Goal: Task Accomplishment & Management: Manage account settings

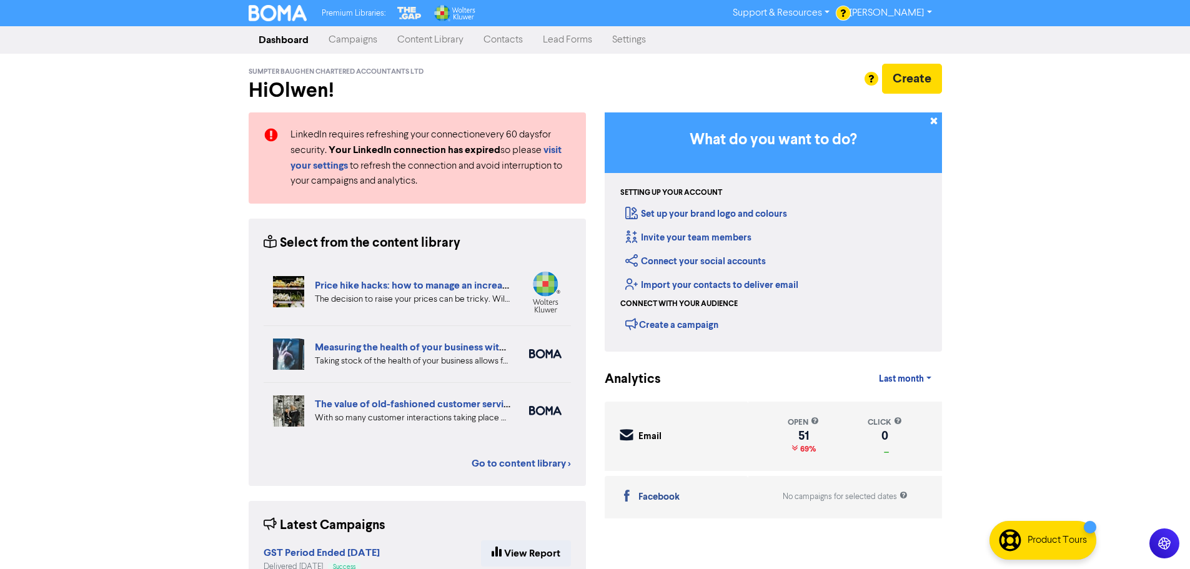
click at [357, 42] on link "Campaigns" at bounding box center [353, 39] width 69 height 25
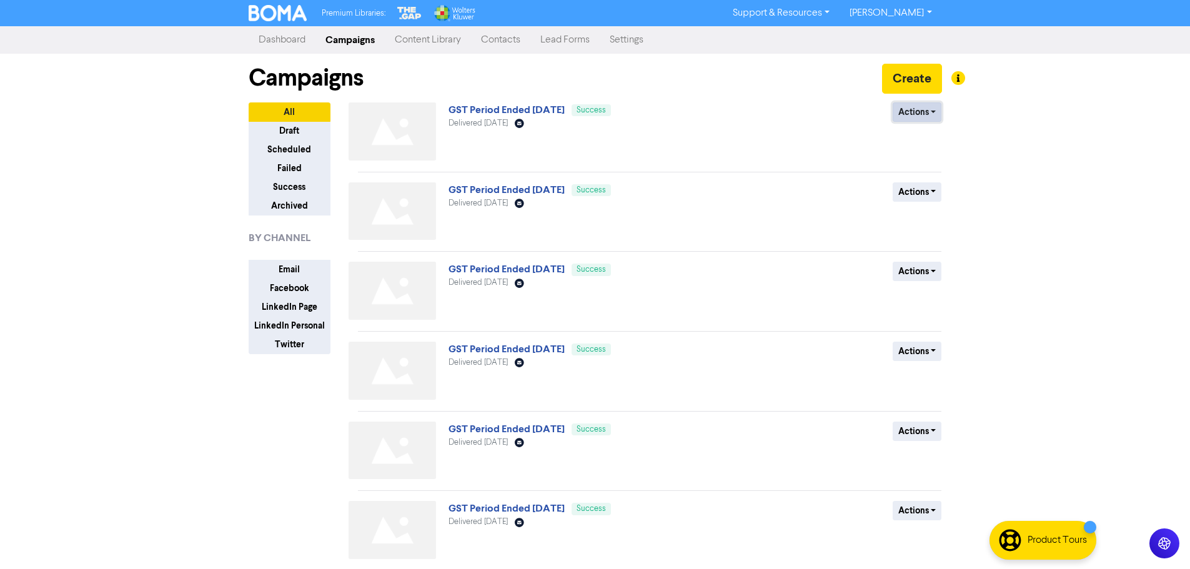
click at [930, 116] on button "Actions" at bounding box center [916, 111] width 49 height 19
click at [937, 138] on button "Duplicate" at bounding box center [942, 139] width 99 height 20
click at [621, 113] on link "GST Period Ended 31 August 2025 (Duplicated)" at bounding box center [535, 110] width 175 height 12
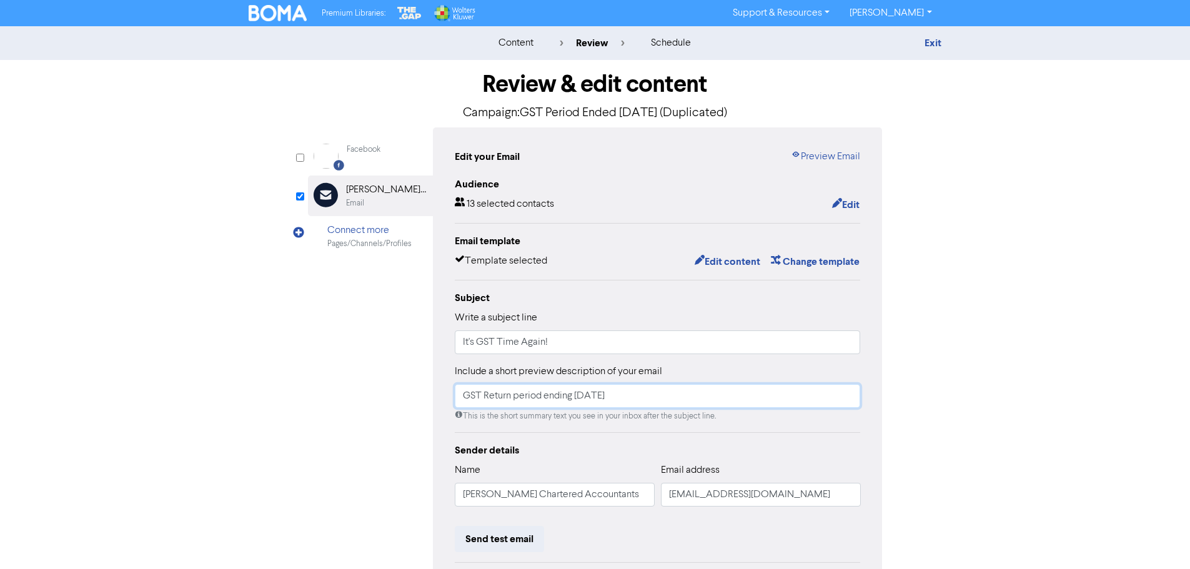
click at [581, 397] on input "GST Return period ending 31 August 2025" at bounding box center [658, 396] width 406 height 24
type input "GST Return period ending 30 September 2025"
click at [924, 42] on div "Exit" at bounding box center [832, 43] width 219 height 15
click at [935, 42] on link "Exit" at bounding box center [932, 43] width 17 height 12
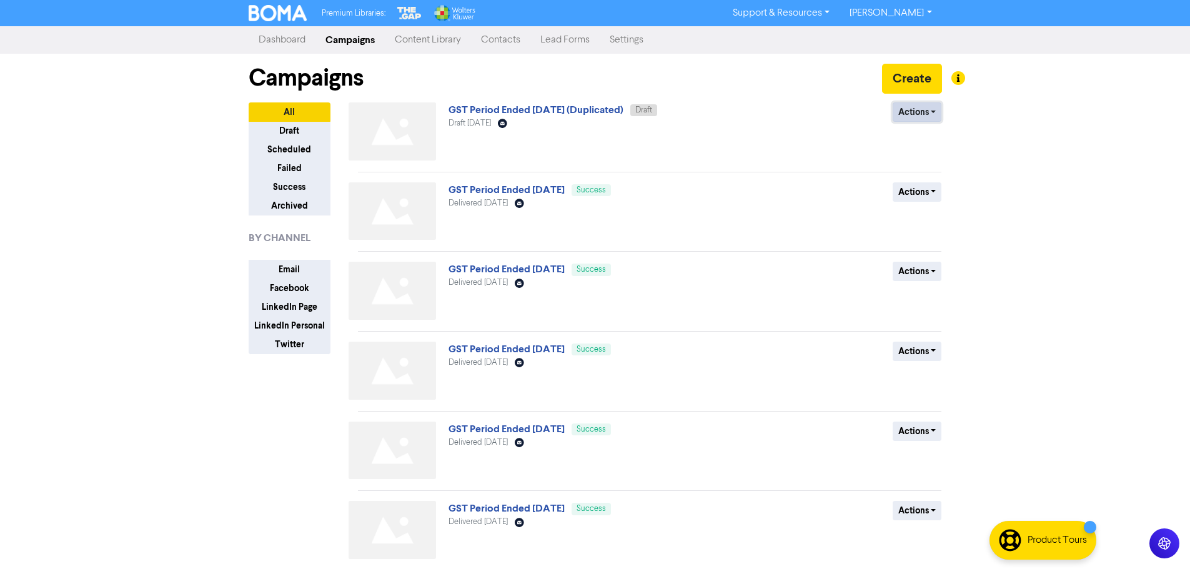
click at [922, 112] on button "Actions" at bounding box center [916, 111] width 49 height 19
click at [935, 177] on button "Rename" at bounding box center [942, 179] width 99 height 20
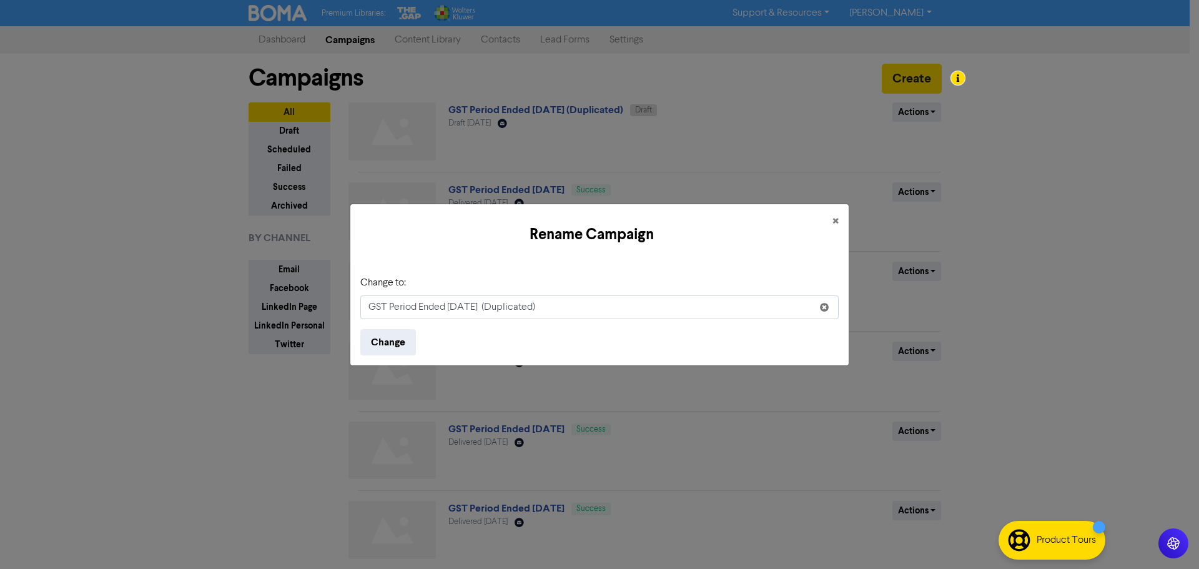
drag, startPoint x: 452, startPoint y: 306, endPoint x: 475, endPoint y: 325, distance: 30.1
click at [453, 306] on input "GST Period Ended 31 August 2025 (Duplicated)" at bounding box center [599, 307] width 478 height 24
type input "GST Period Ended [DATE]"
click at [400, 344] on button "Change" at bounding box center [388, 342] width 56 height 26
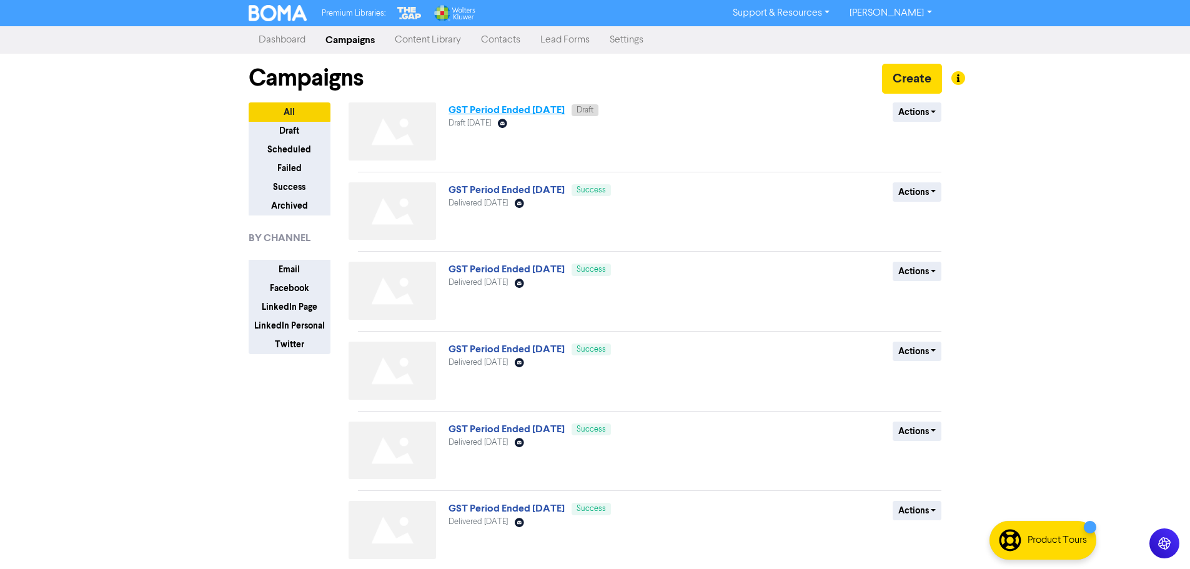
click at [565, 112] on link "GST Period Ended [DATE]" at bounding box center [506, 110] width 116 height 12
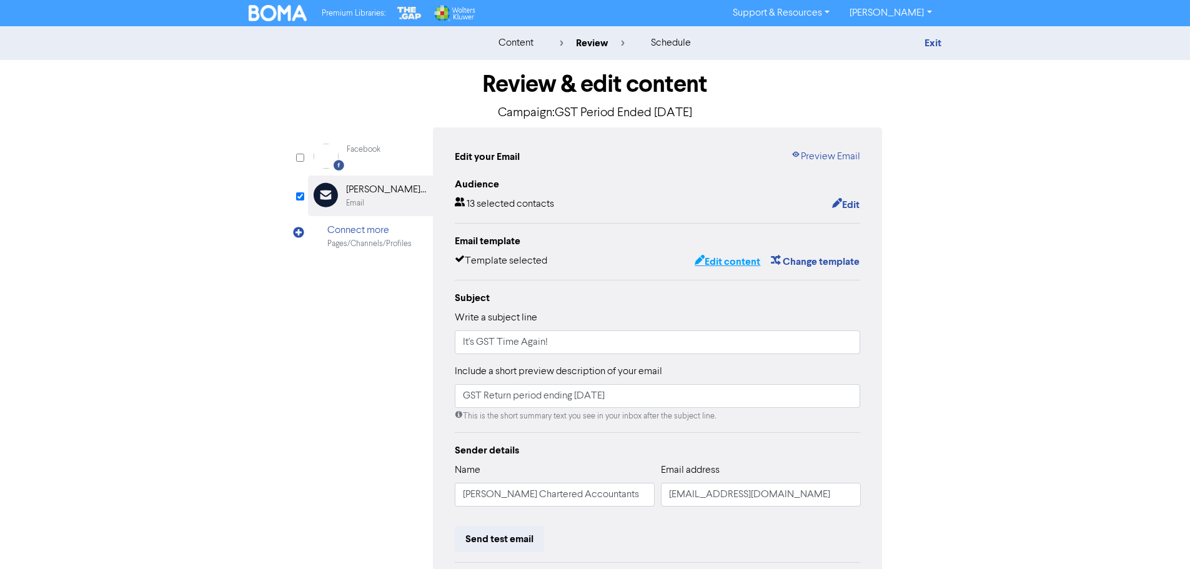
click at [748, 259] on button "Edit content" at bounding box center [727, 262] width 67 height 16
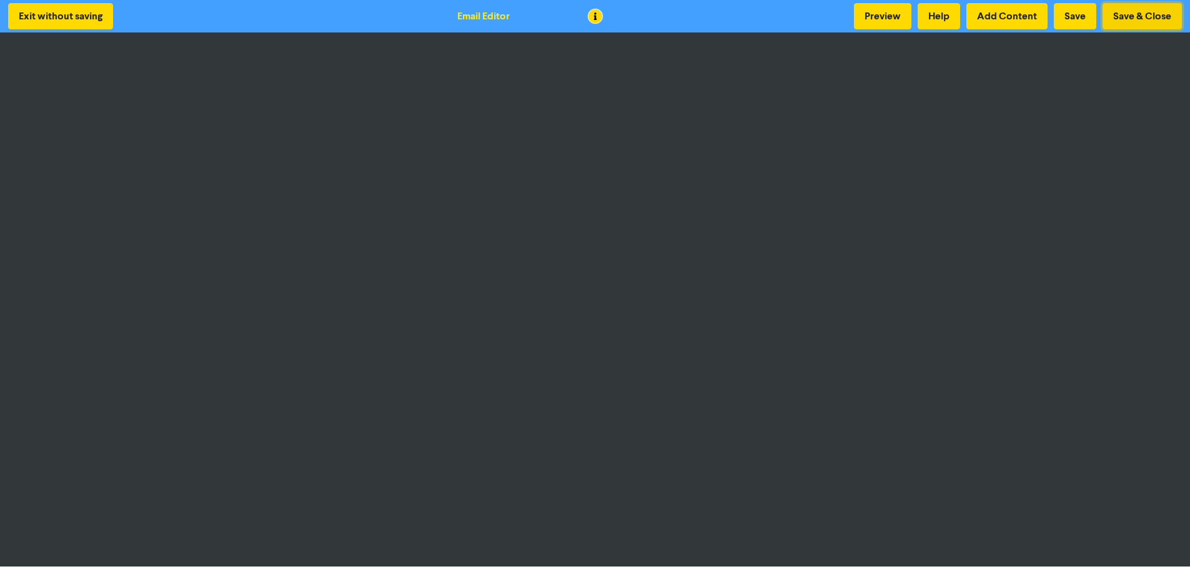
click at [1137, 13] on button "Save & Close" at bounding box center [1141, 16] width 79 height 26
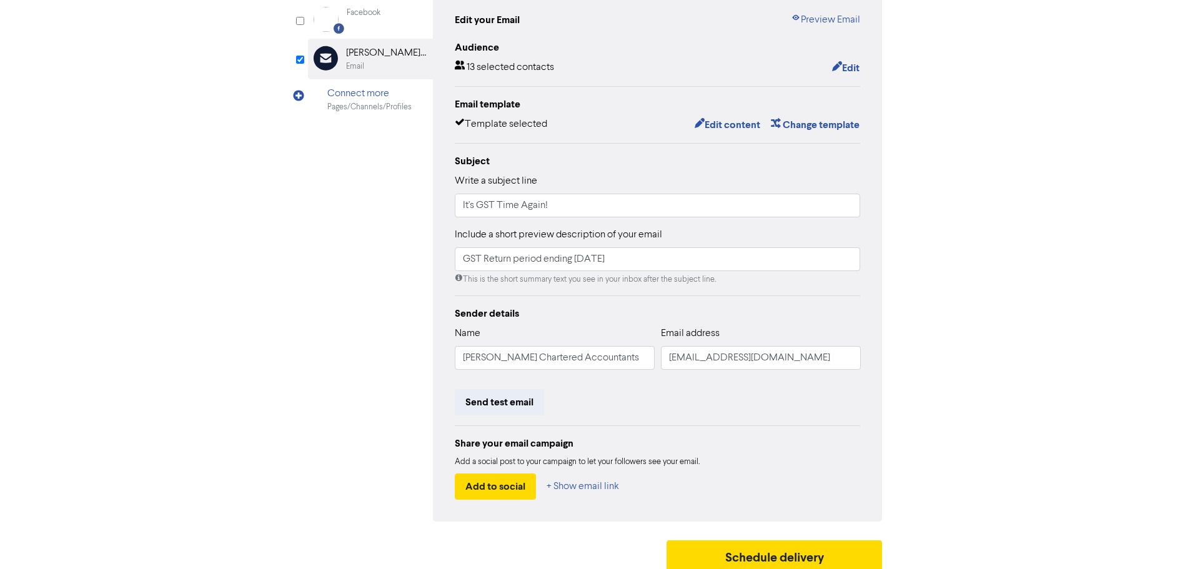
scroll to position [147, 0]
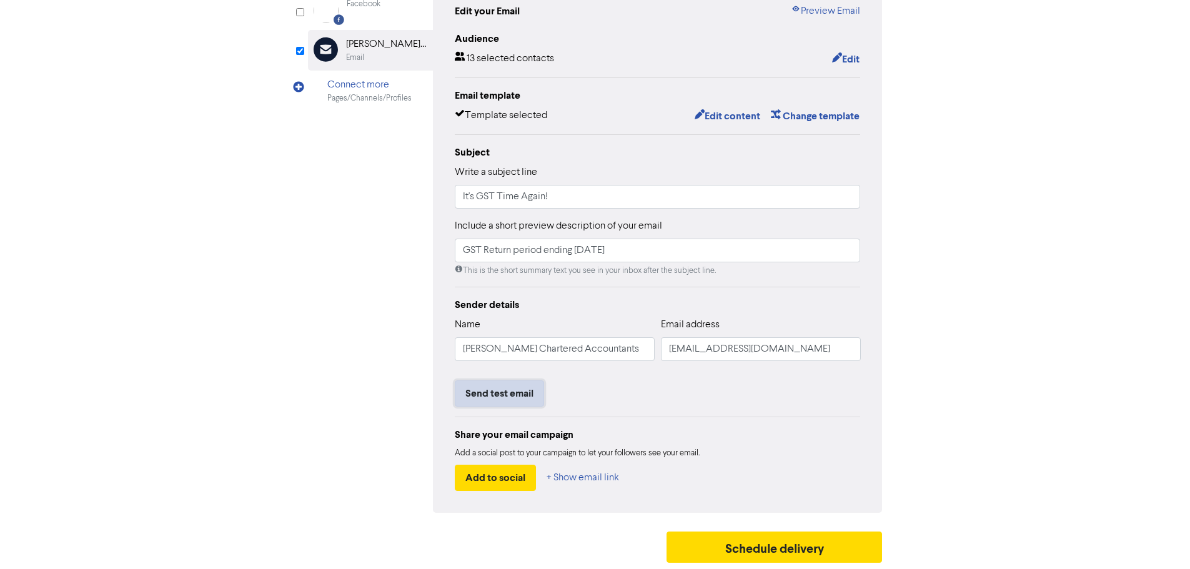
click at [521, 393] on button "Send test email" at bounding box center [499, 393] width 89 height 26
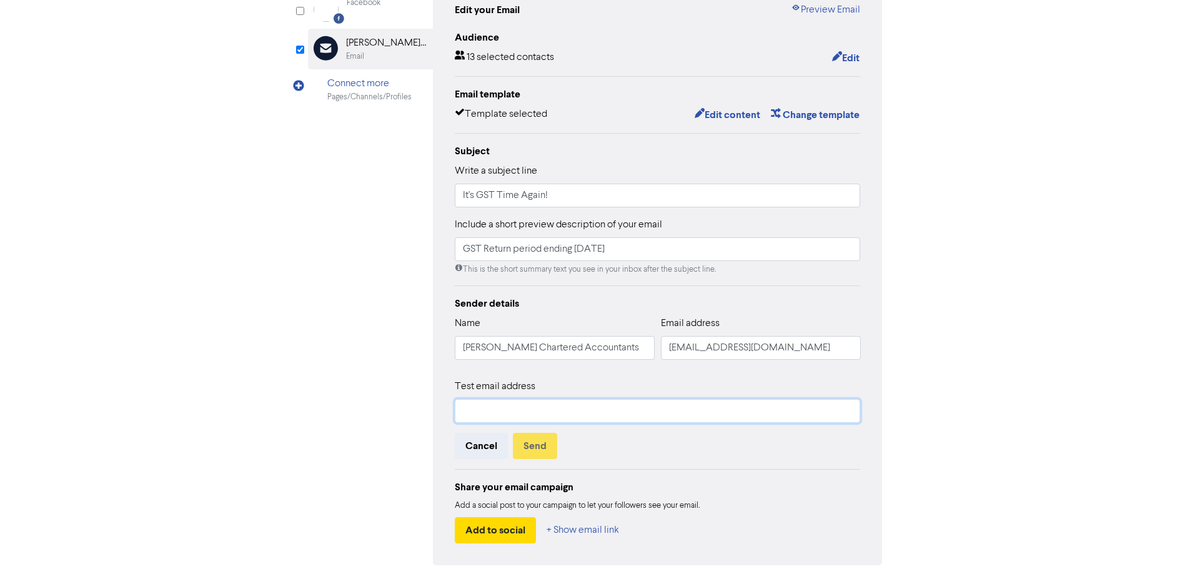
click at [510, 412] on input "text" at bounding box center [658, 411] width 406 height 24
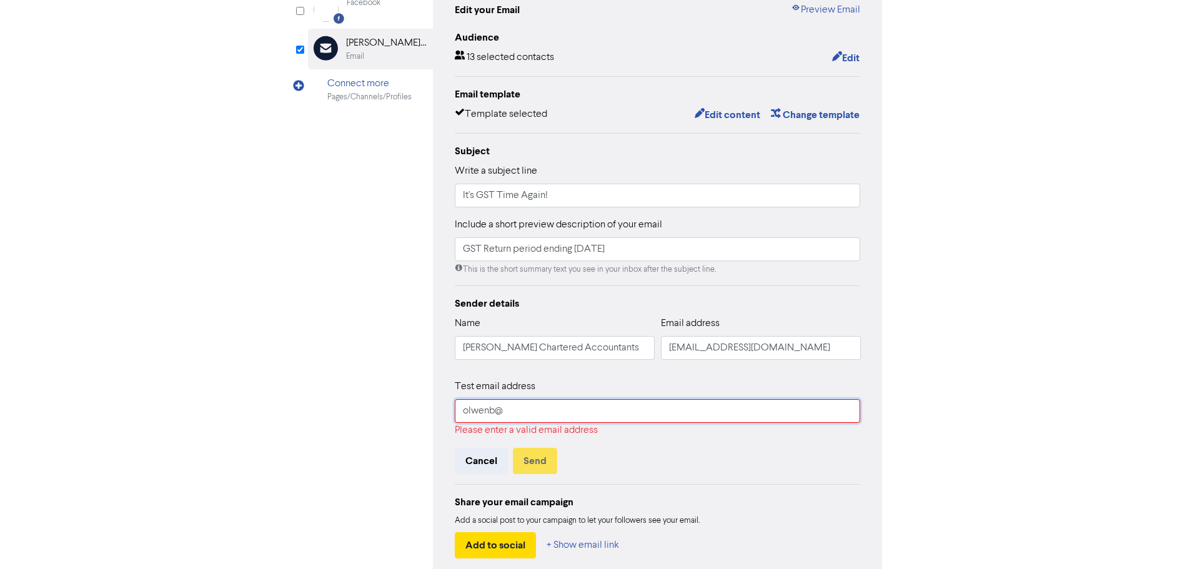
type input "[EMAIL_ADDRESS][DOMAIN_NAME]"
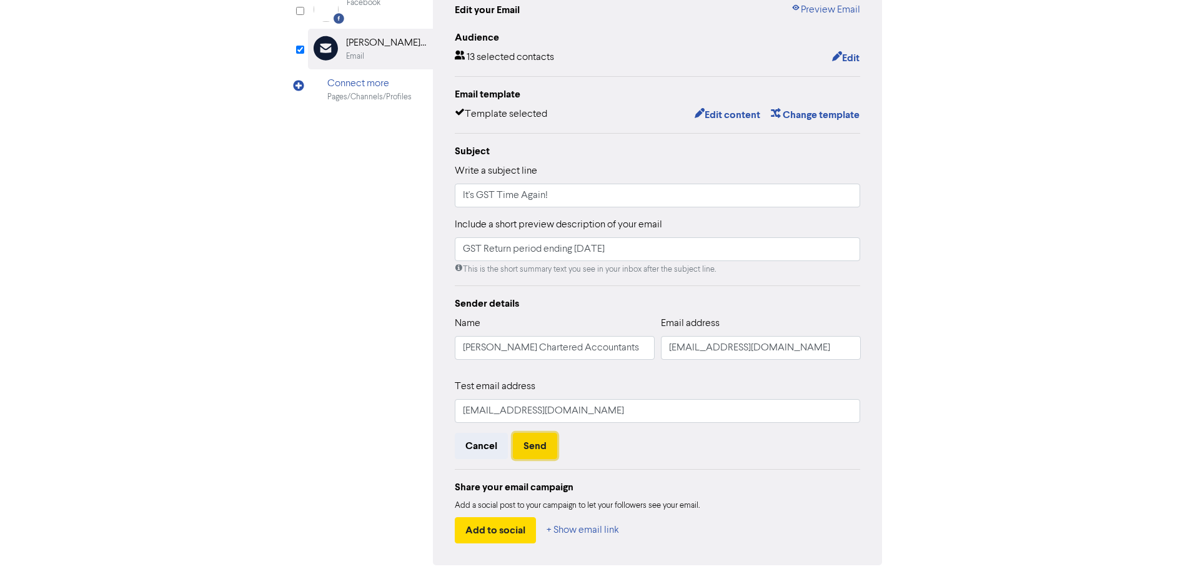
click at [538, 456] on button "Send" at bounding box center [535, 446] width 44 height 26
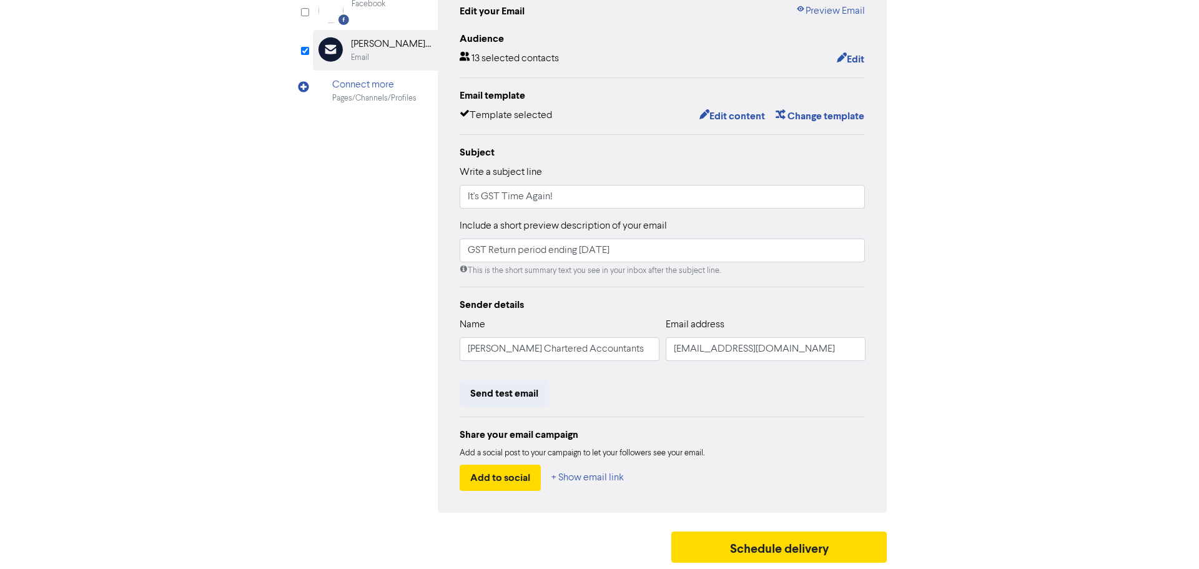
scroll to position [0, 0]
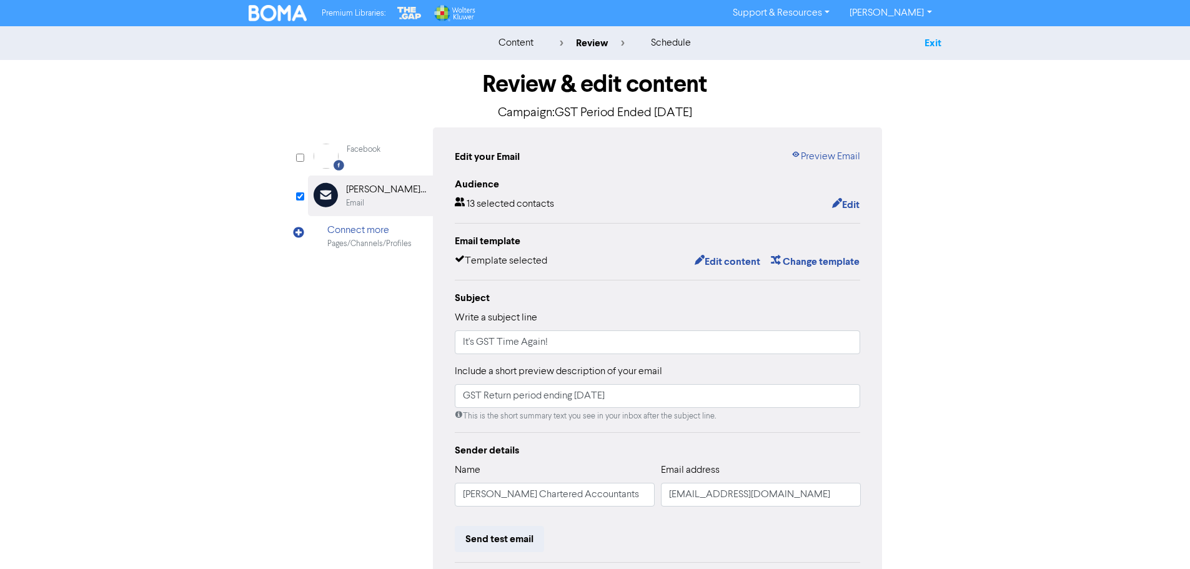
click at [932, 47] on link "Exit" at bounding box center [932, 43] width 17 height 12
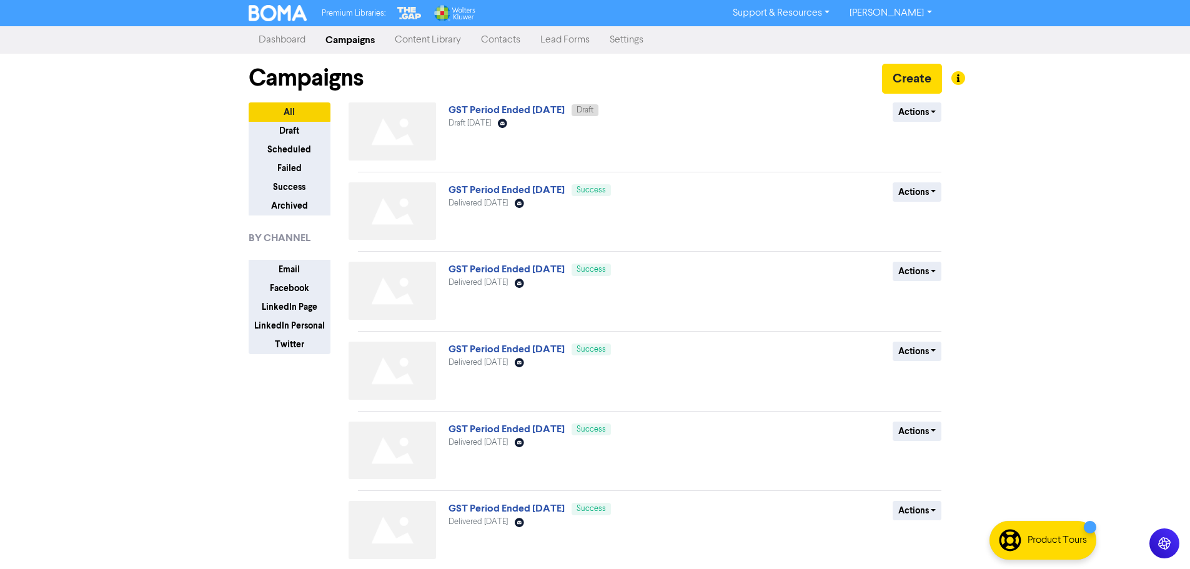
click at [496, 38] on link "Contacts" at bounding box center [500, 39] width 59 height 25
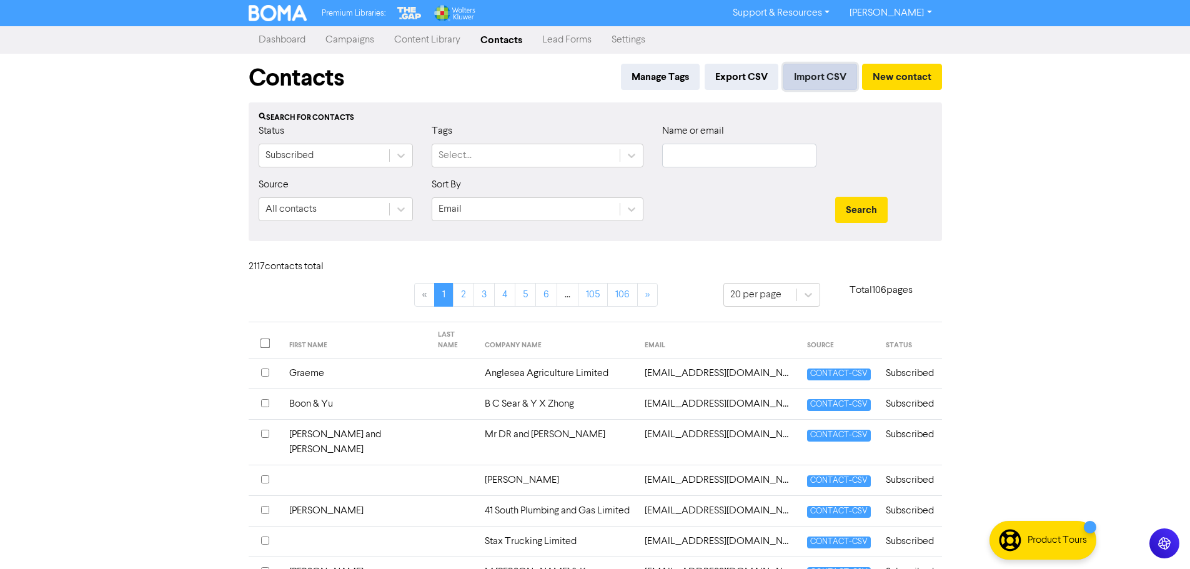
click at [816, 72] on button "Import CSV" at bounding box center [820, 77] width 74 height 26
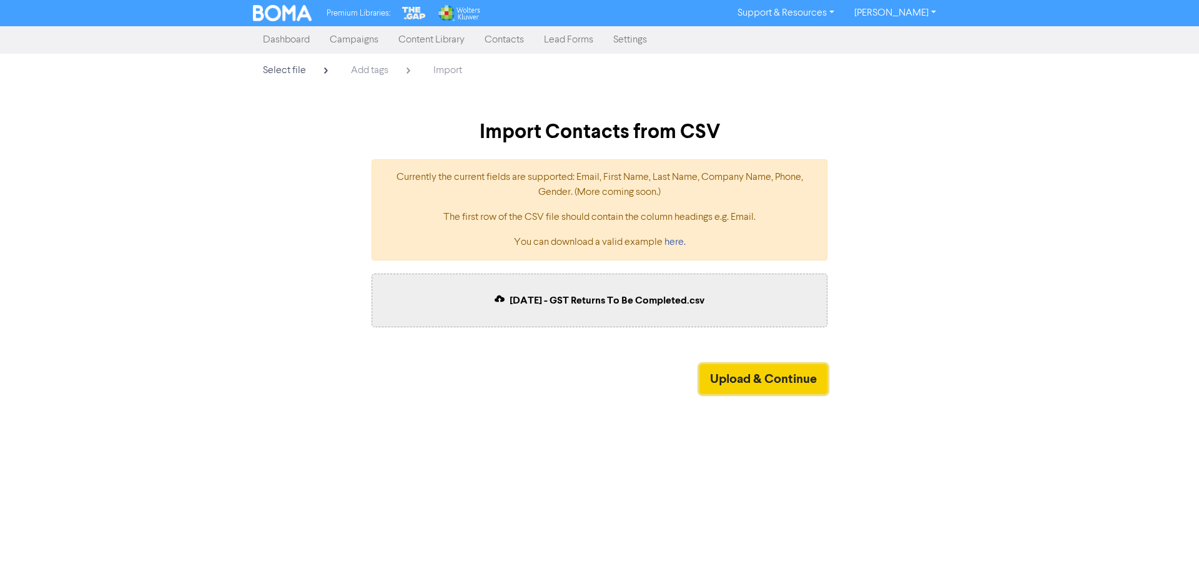
click at [761, 378] on button "Upload & Continue" at bounding box center [763, 379] width 128 height 30
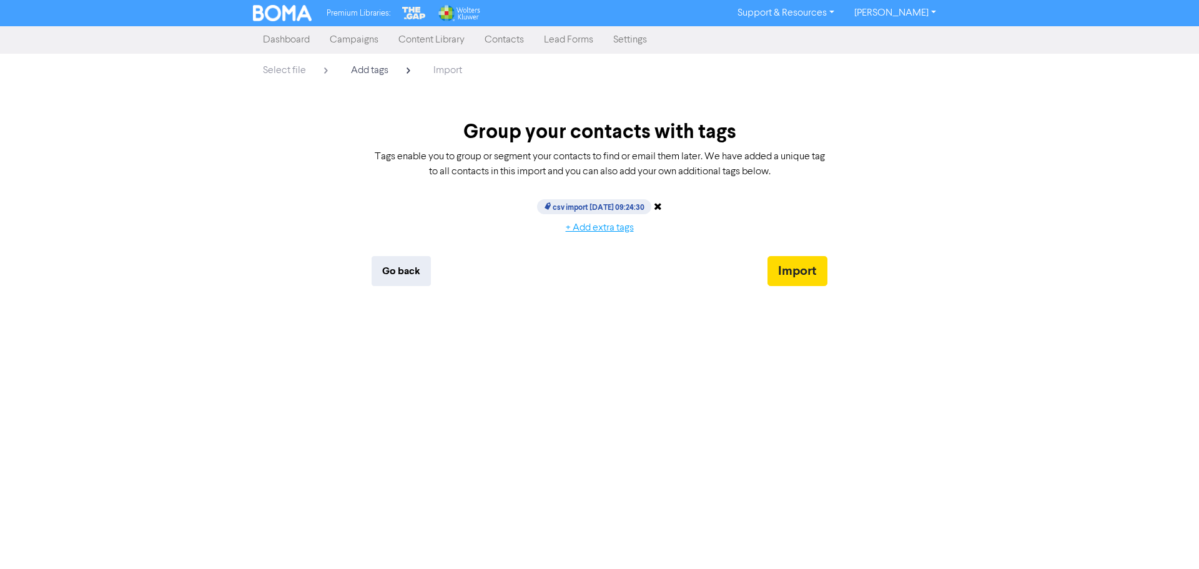
click at [625, 231] on button "+ Add extra tags" at bounding box center [599, 228] width 89 height 26
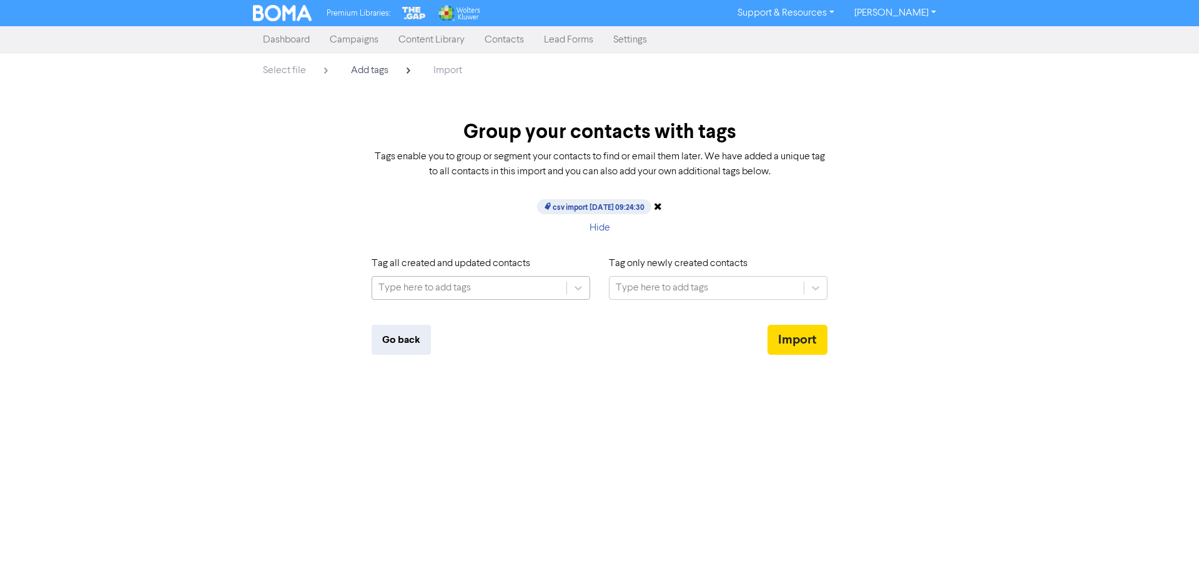
click at [463, 289] on div "Type here to add tags" at bounding box center [424, 287] width 92 height 15
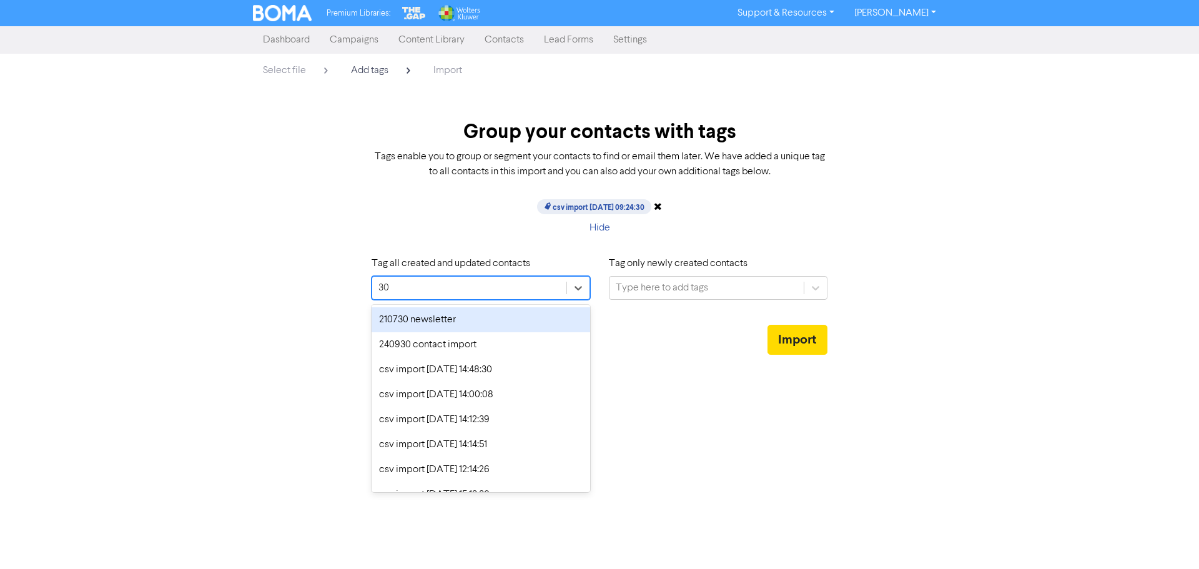
type input "3"
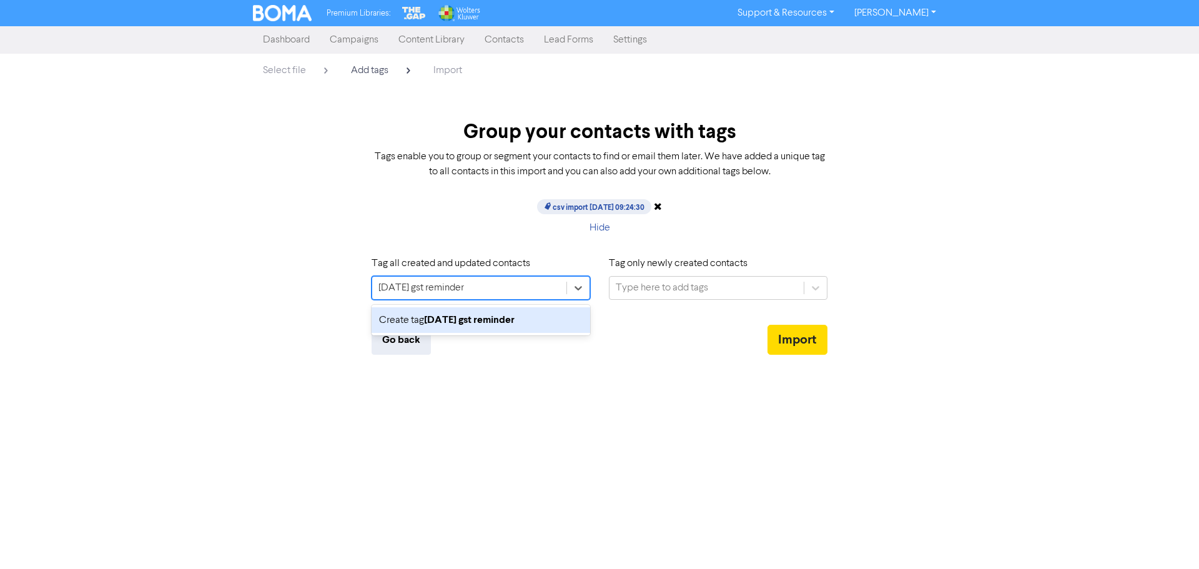
type input "sept 25 gst reminders"
click at [483, 316] on b "sept 25 gst reminders" at bounding box center [471, 320] width 95 height 12
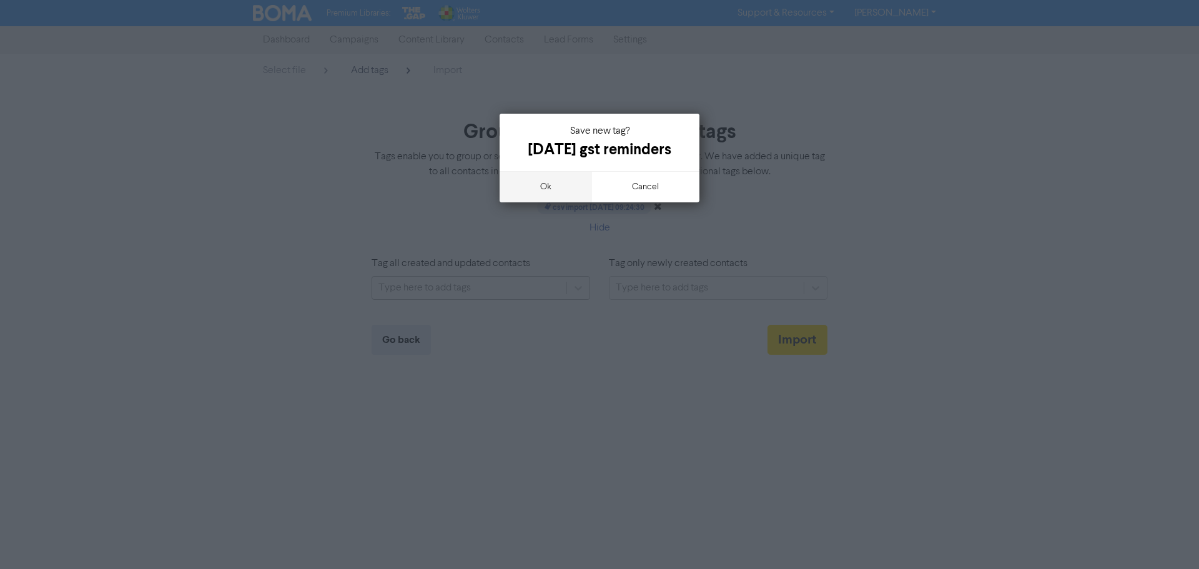
click at [552, 190] on button "ok" at bounding box center [546, 186] width 92 height 31
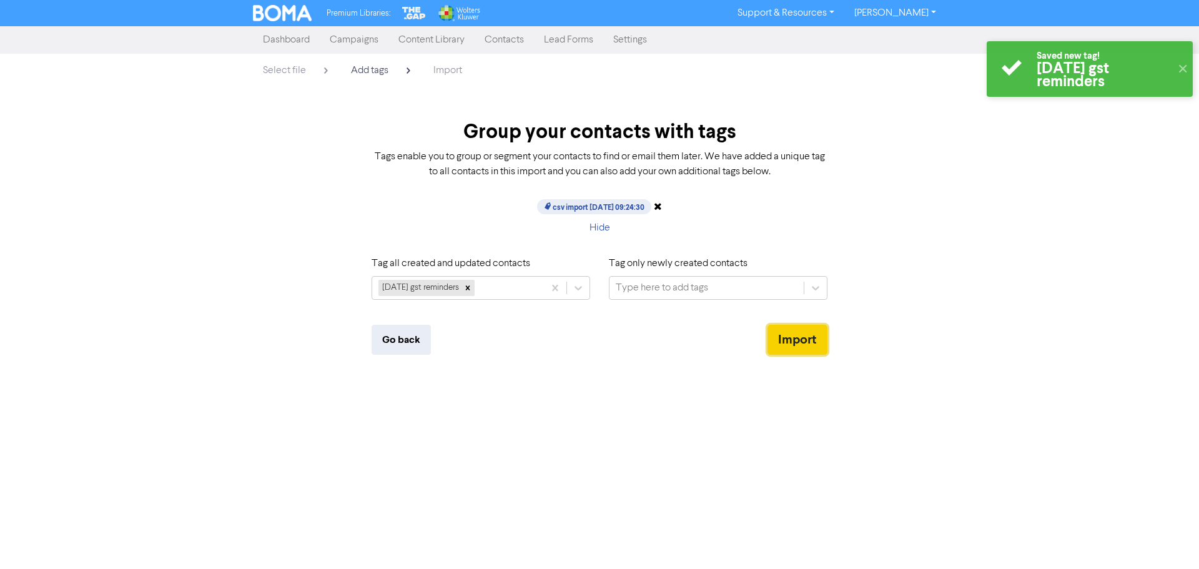
click at [799, 328] on button "Import" at bounding box center [798, 340] width 60 height 30
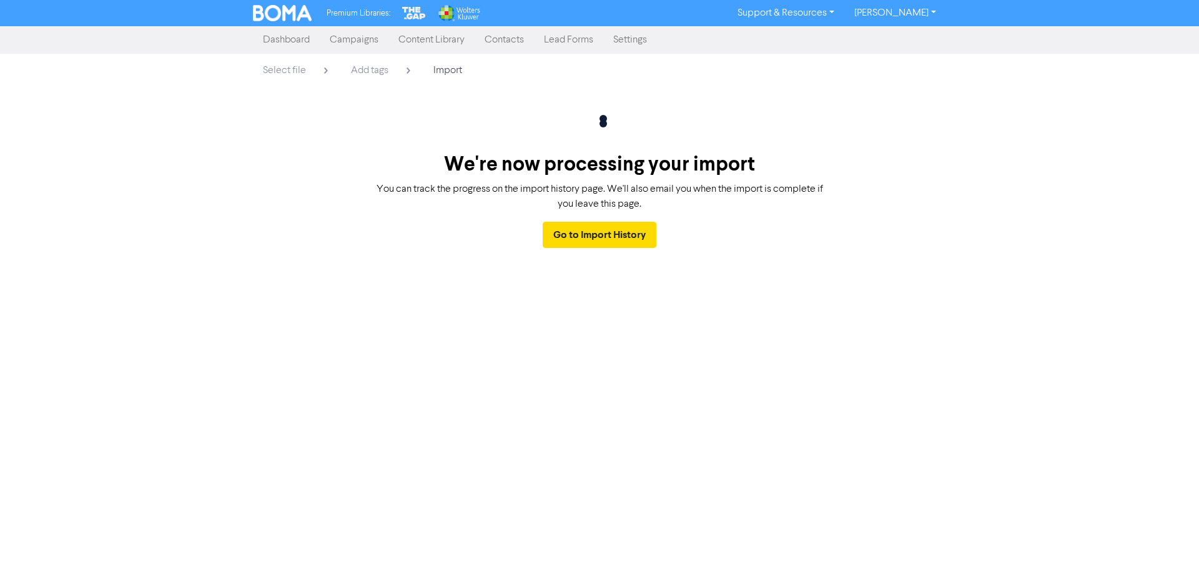
drag, startPoint x: 64, startPoint y: 313, endPoint x: 56, endPoint y: 309, distance: 9.8
click at [64, 313] on div "Premium Libraries: Support & Resources Video Tutorials FAQ & Guides Marketing E…" at bounding box center [599, 284] width 1199 height 569
click at [423, 536] on div "Premium Libraries: Support & Resources Video Tutorials FAQ & Guides Marketing E…" at bounding box center [599, 284] width 1199 height 569
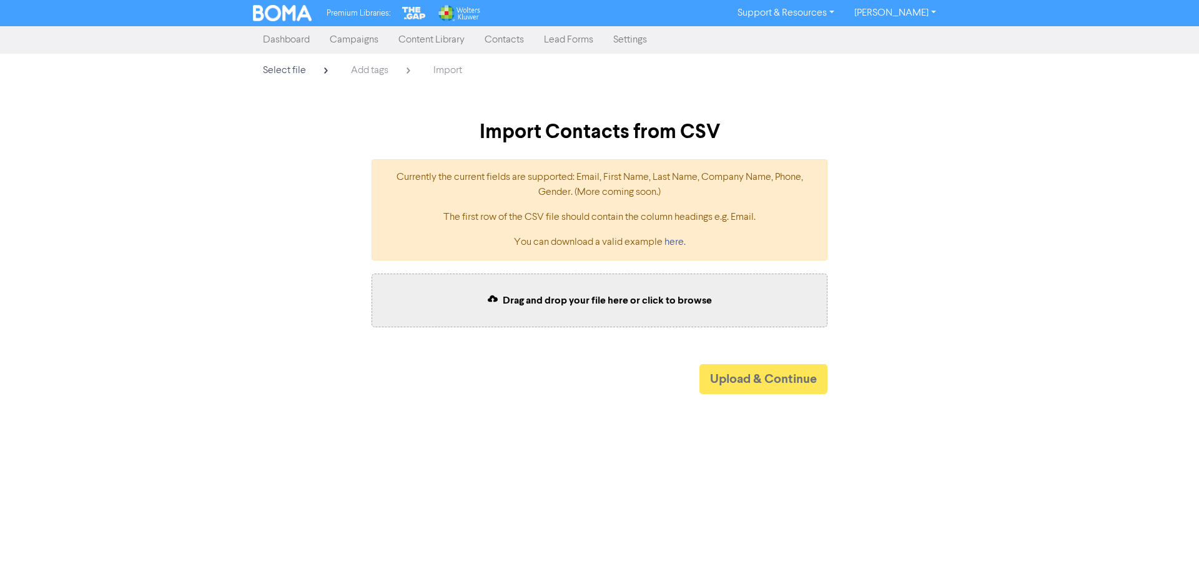
click at [493, 43] on link "Contacts" at bounding box center [504, 39] width 59 height 25
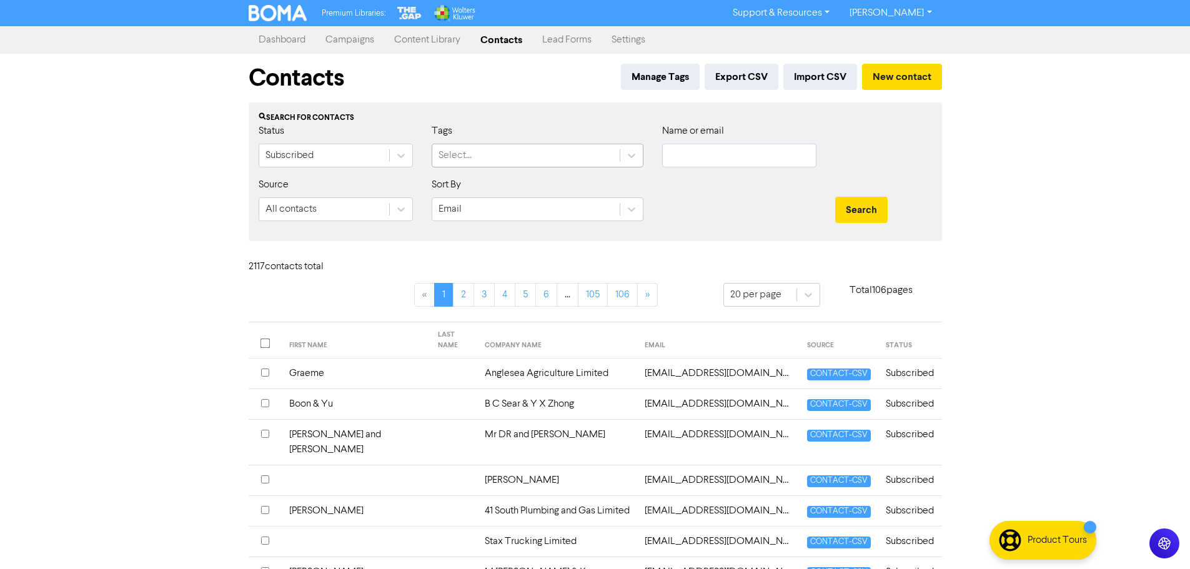
click at [481, 156] on div "Select..." at bounding box center [525, 155] width 187 height 22
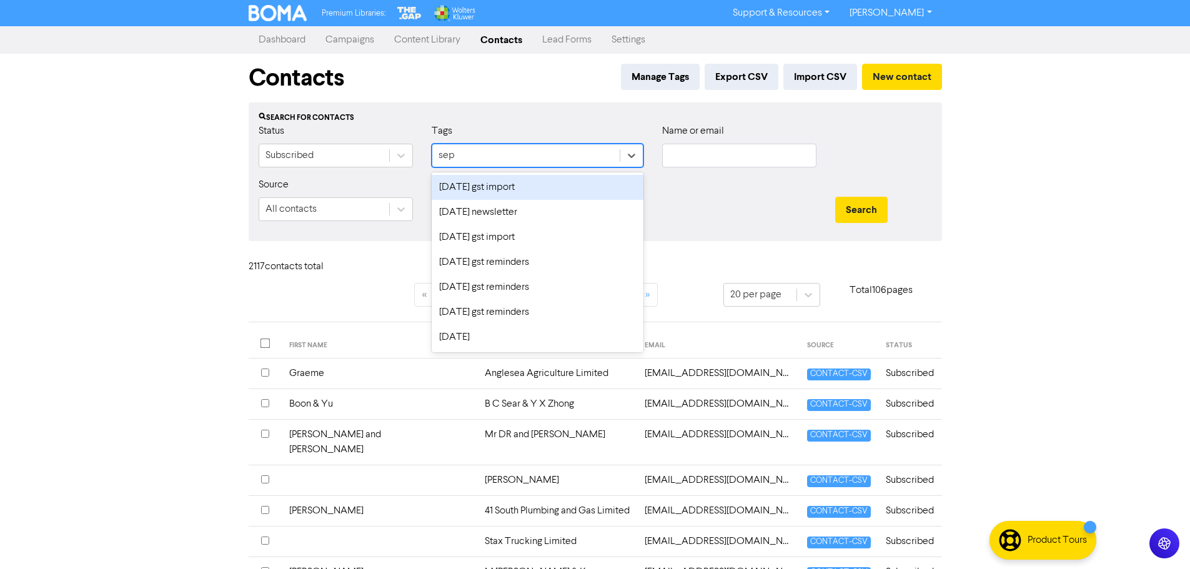
type input "sept"
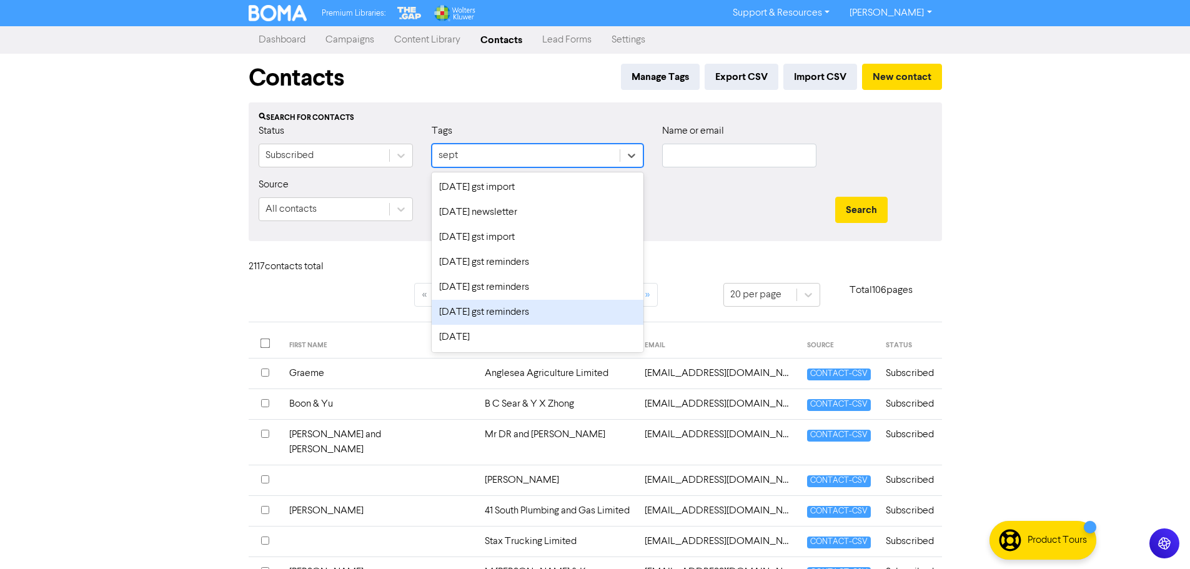
click at [505, 314] on div "[DATE] gst reminders" at bounding box center [538, 312] width 212 height 25
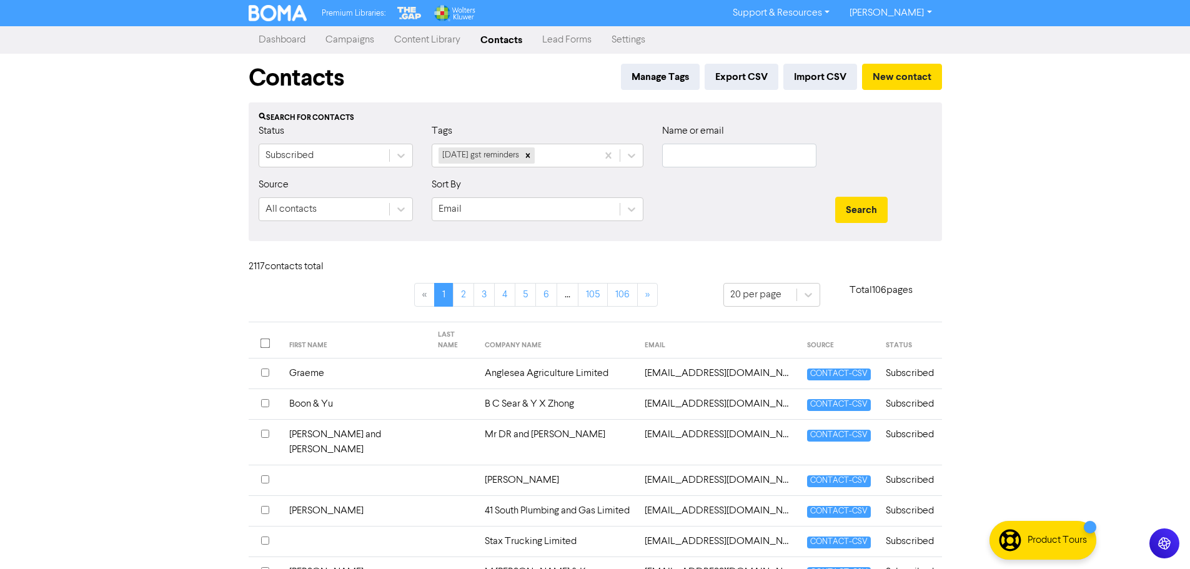
click at [338, 38] on link "Campaigns" at bounding box center [349, 39] width 69 height 25
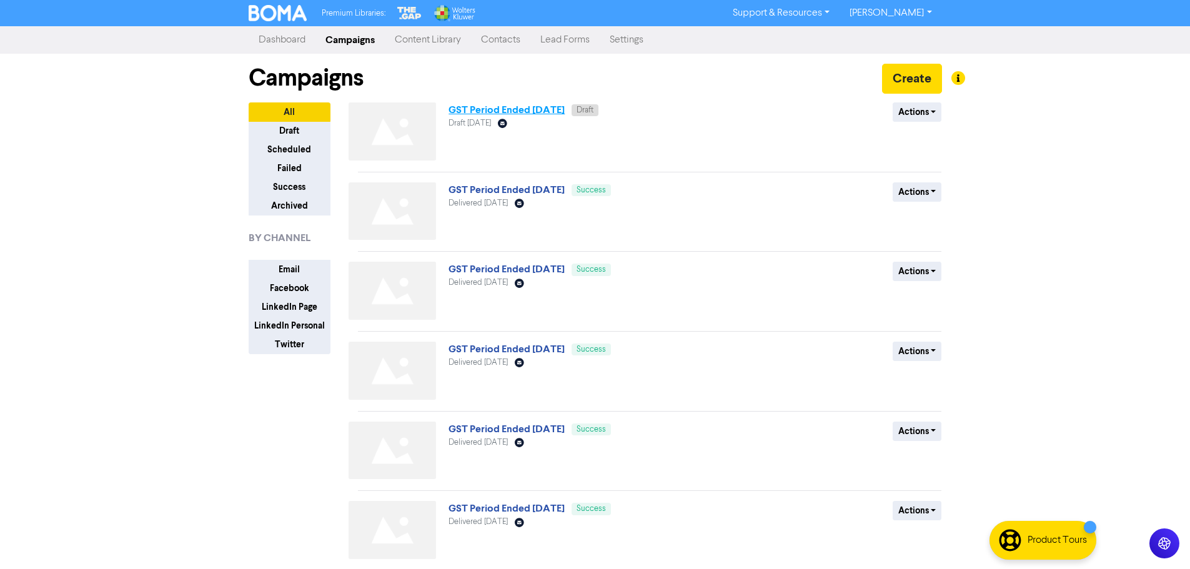
click at [543, 112] on link "GST Period Ended [DATE]" at bounding box center [506, 110] width 116 height 12
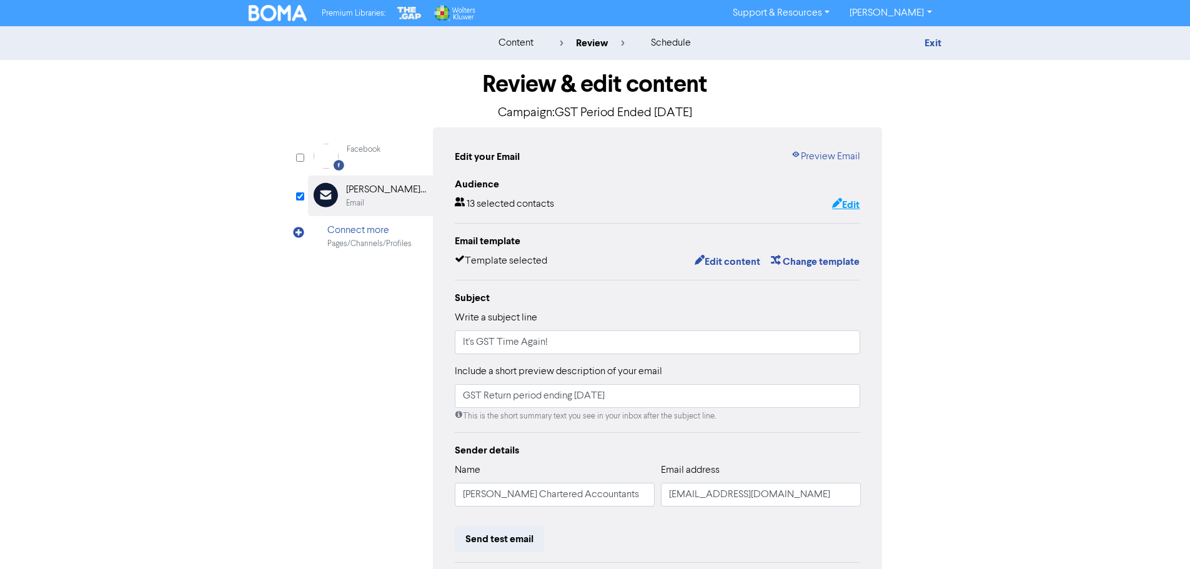
click at [856, 205] on button "Edit" at bounding box center [845, 205] width 29 height 16
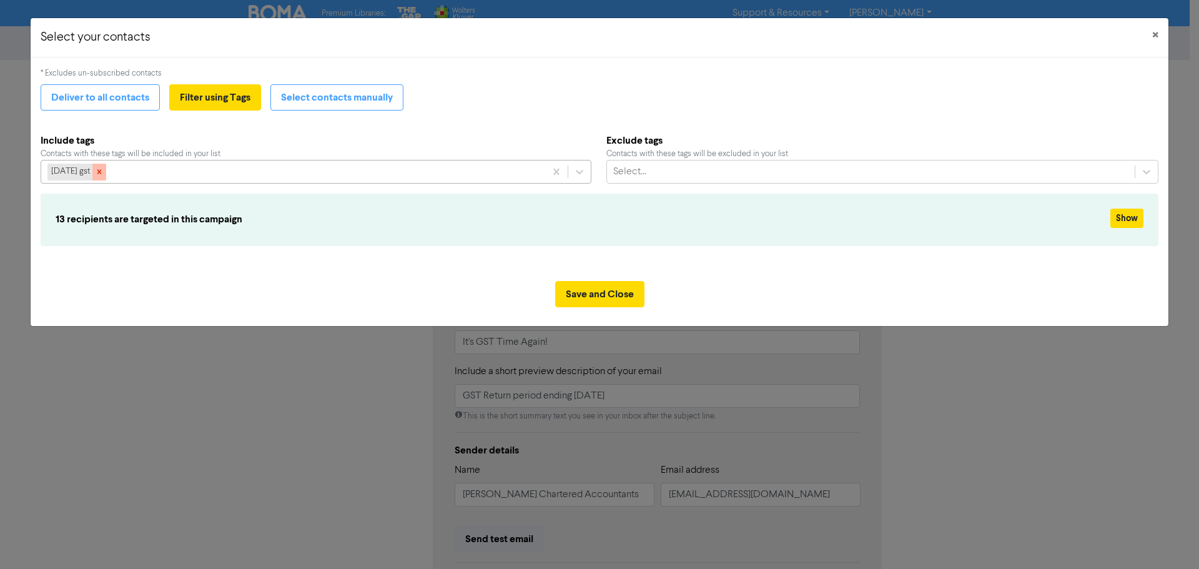
click at [104, 173] on icon at bounding box center [99, 171] width 9 height 9
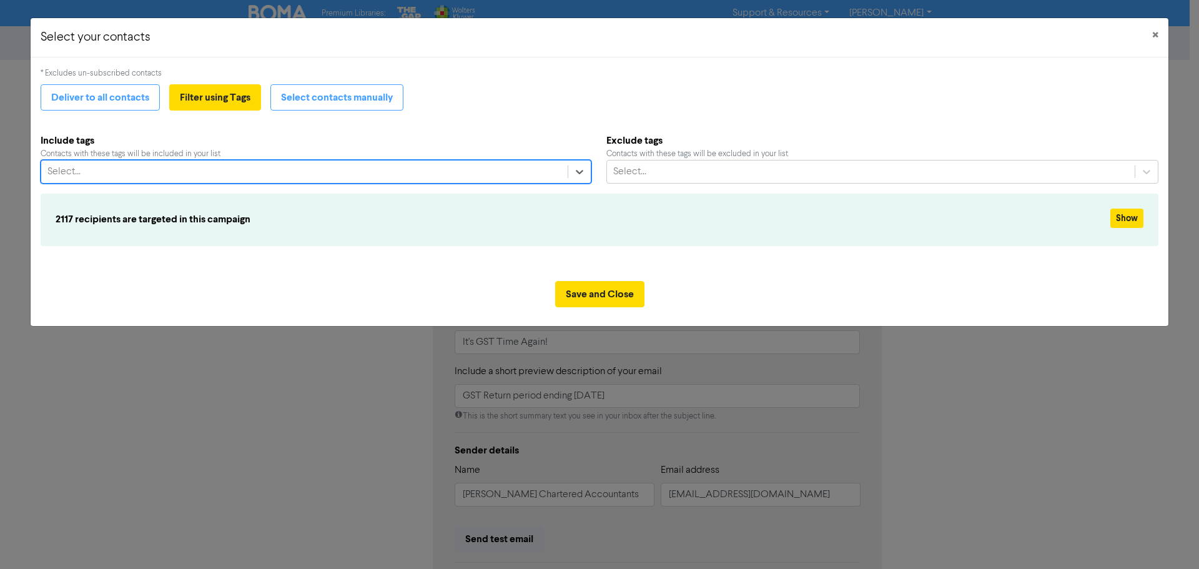
click at [104, 169] on div "Select..." at bounding box center [304, 172] width 526 height 22
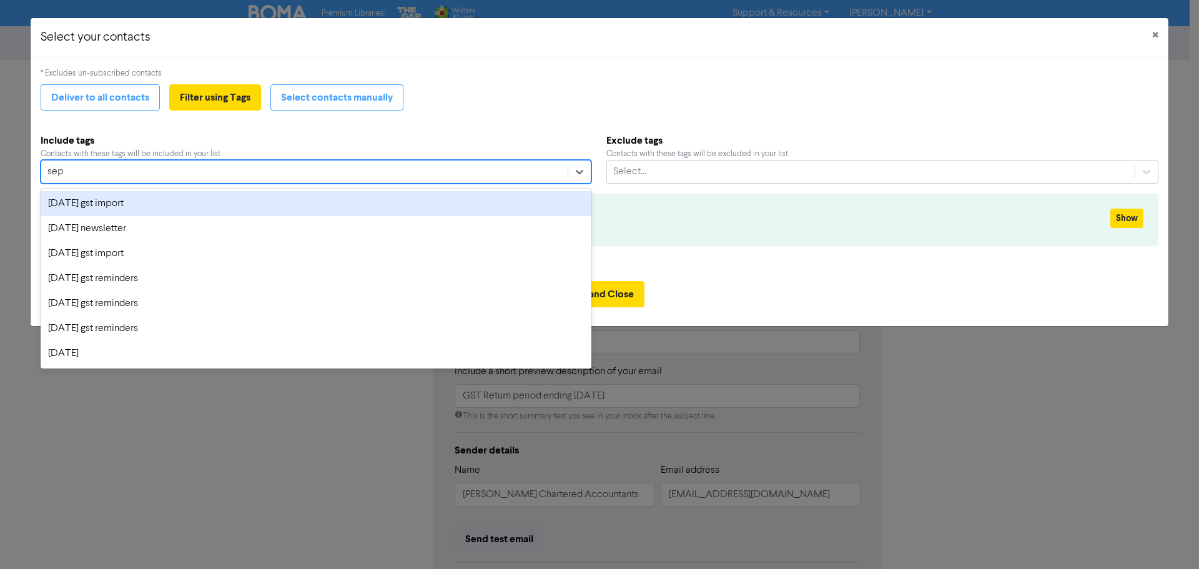
type input "sept"
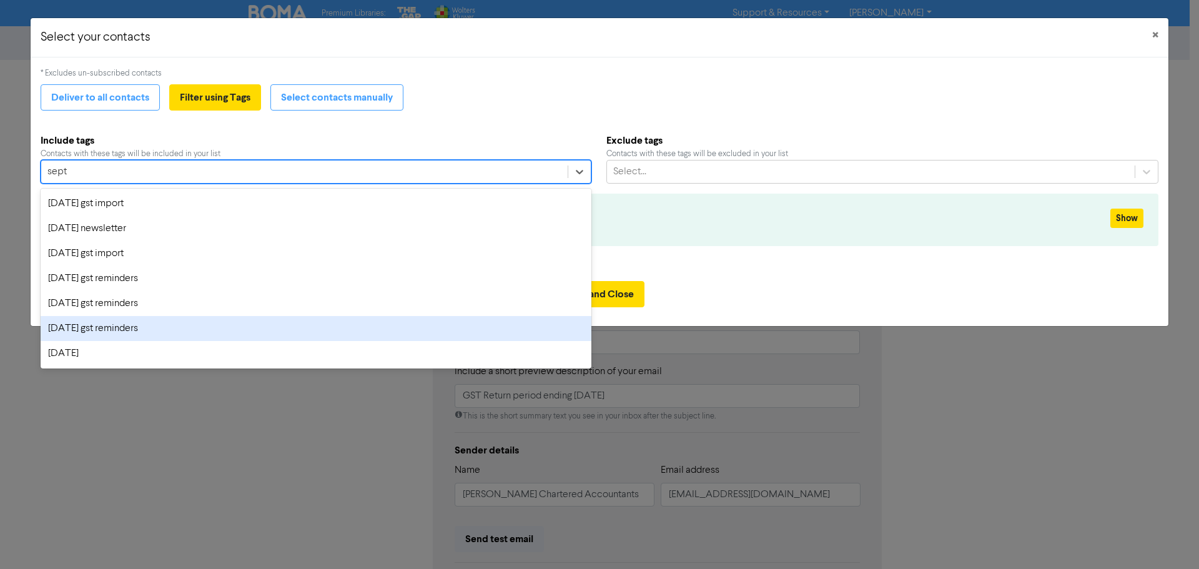
click at [106, 330] on div "sept 25 gst reminders" at bounding box center [316, 328] width 551 height 25
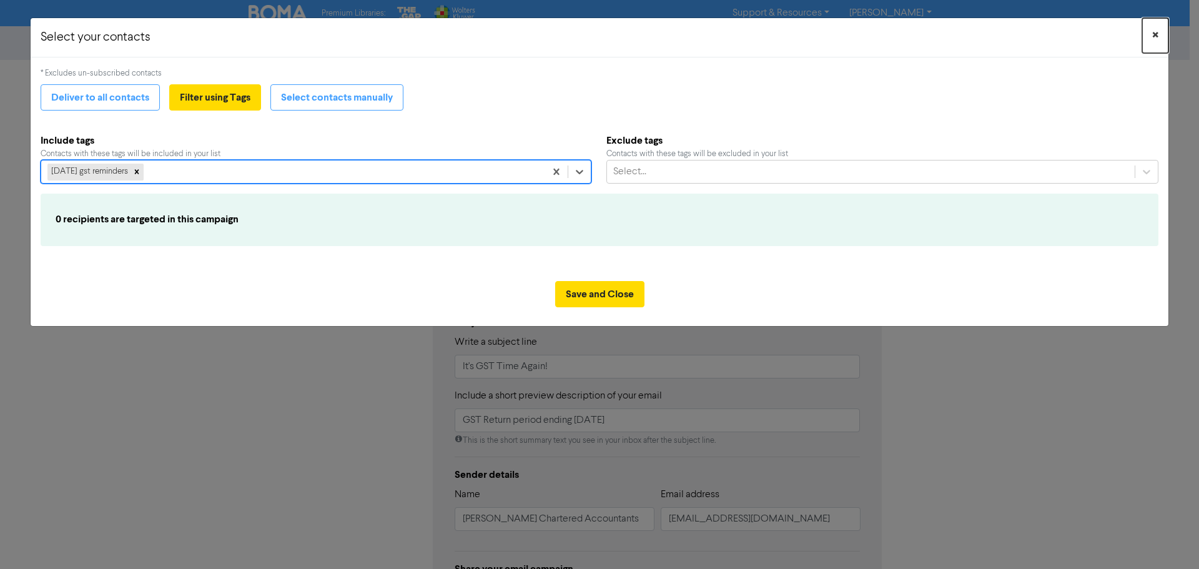
click at [1158, 31] on span "×" at bounding box center [1155, 35] width 6 height 19
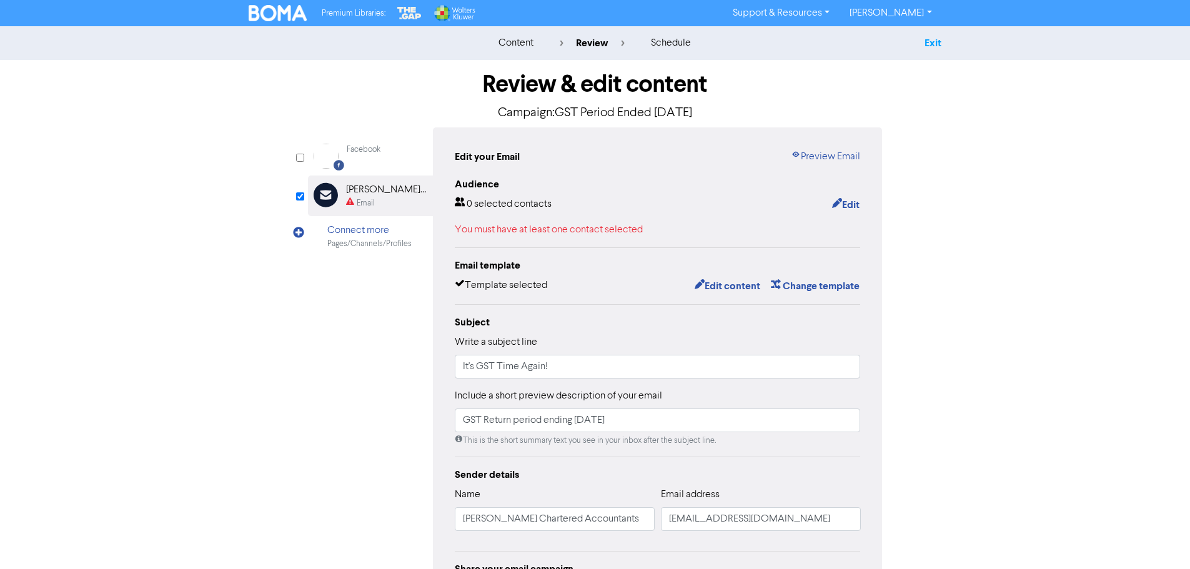
click at [934, 44] on link "Exit" at bounding box center [932, 43] width 17 height 12
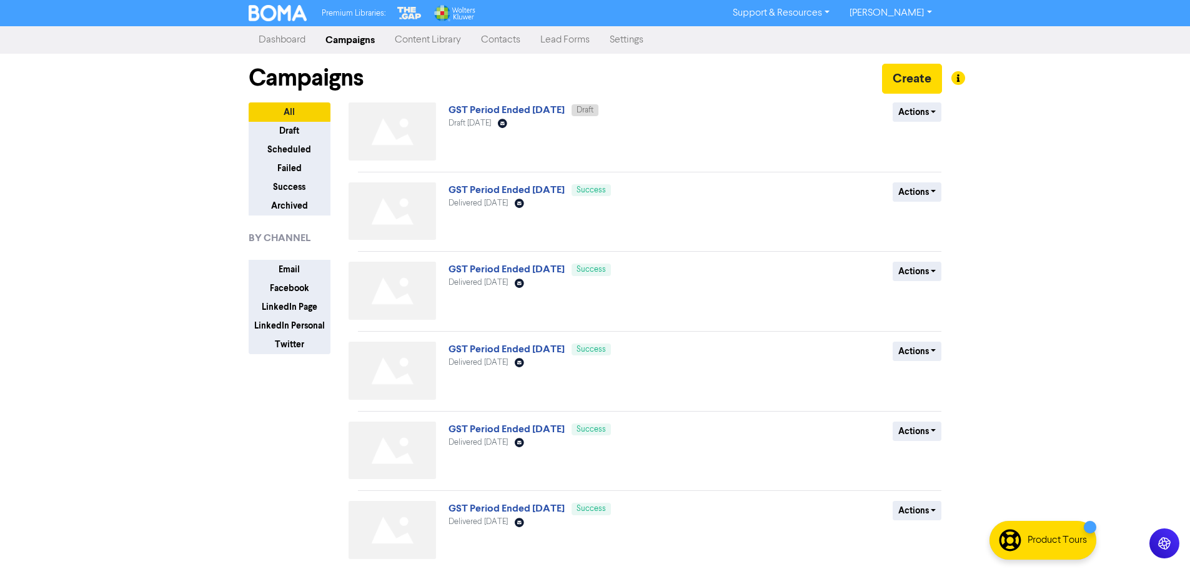
click at [506, 41] on link "Contacts" at bounding box center [500, 39] width 59 height 25
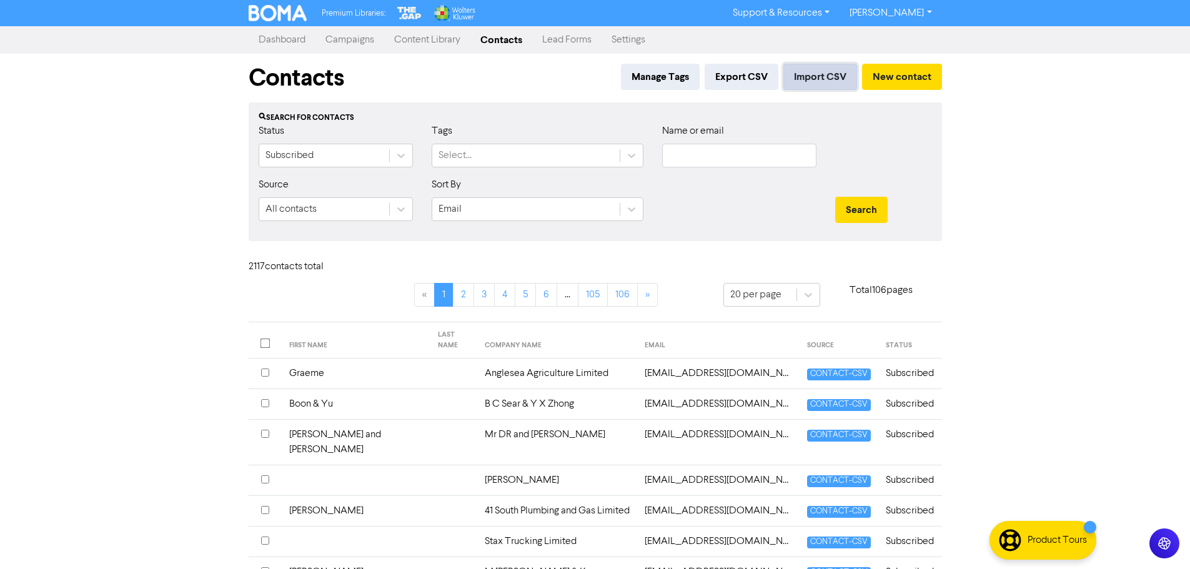
click at [811, 79] on button "Import CSV" at bounding box center [820, 77] width 74 height 26
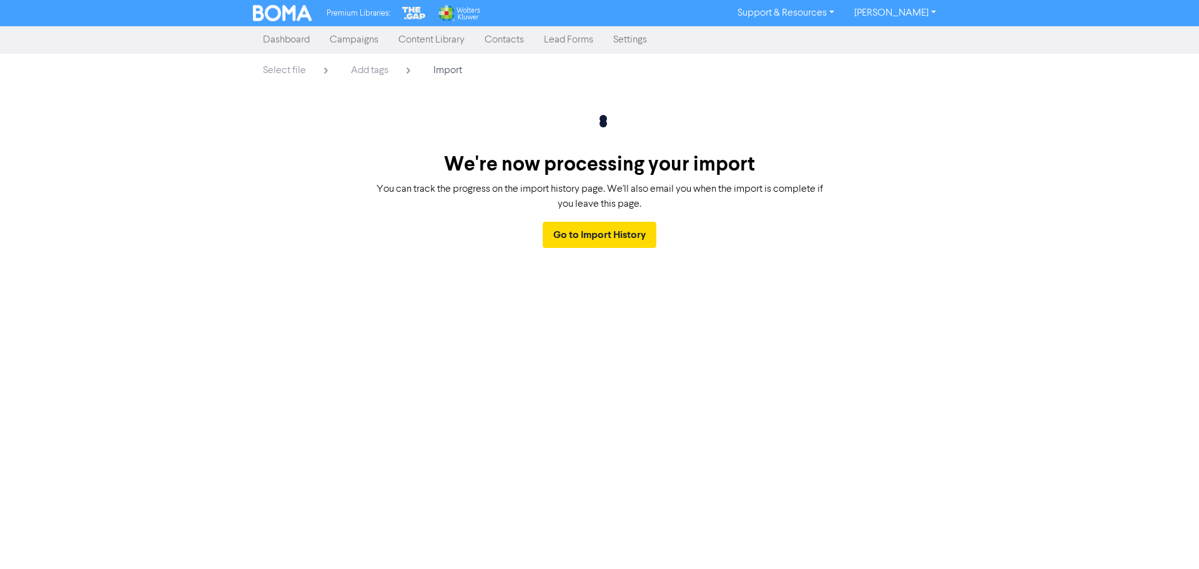
click at [869, 401] on div "Premium Libraries: Support & Resources Video Tutorials FAQ & Guides Marketing E…" at bounding box center [599, 284] width 1199 height 569
click at [635, 237] on link "Go to Import History" at bounding box center [600, 235] width 114 height 26
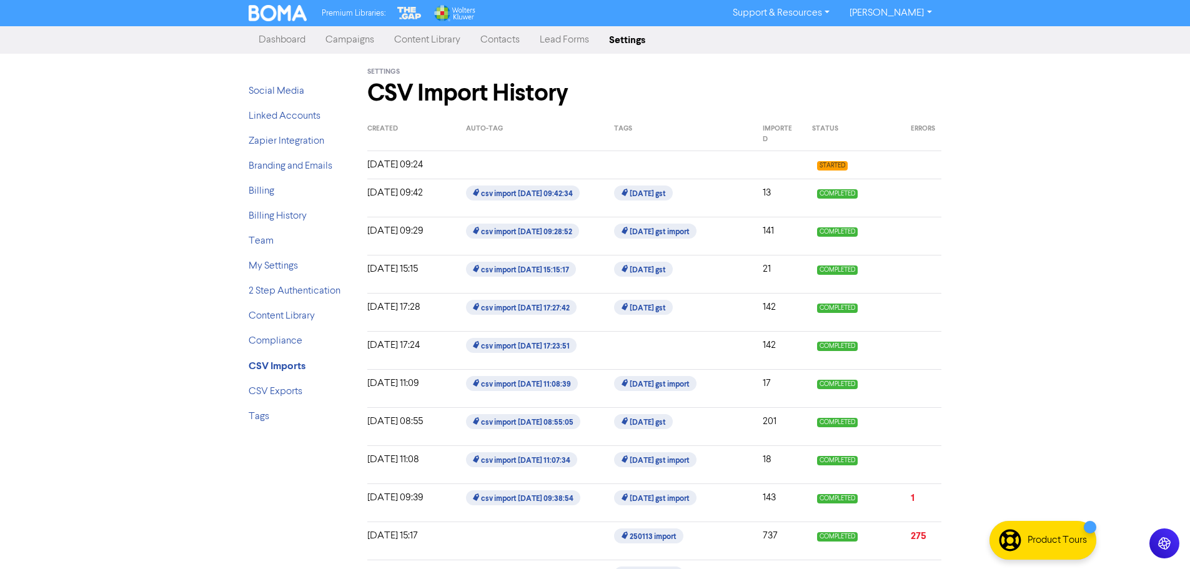
click at [506, 43] on link "Contacts" at bounding box center [499, 39] width 59 height 25
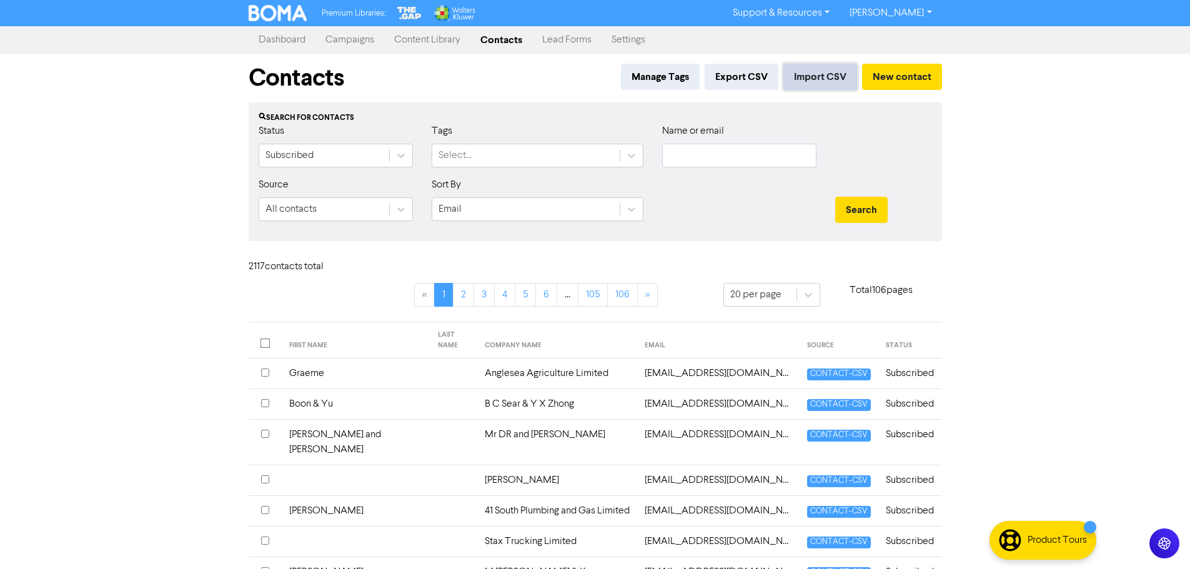
click at [843, 71] on button "Import CSV" at bounding box center [820, 77] width 74 height 26
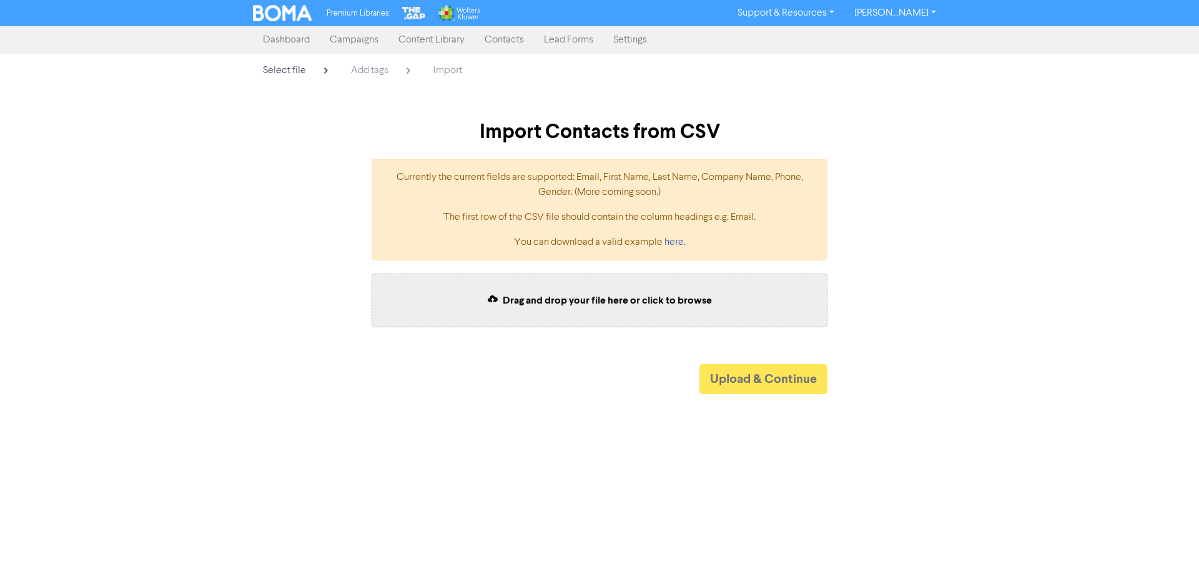
click at [444, 74] on span "Import" at bounding box center [447, 71] width 29 height 10
click at [744, 375] on button "Upload & Continue" at bounding box center [763, 379] width 128 height 30
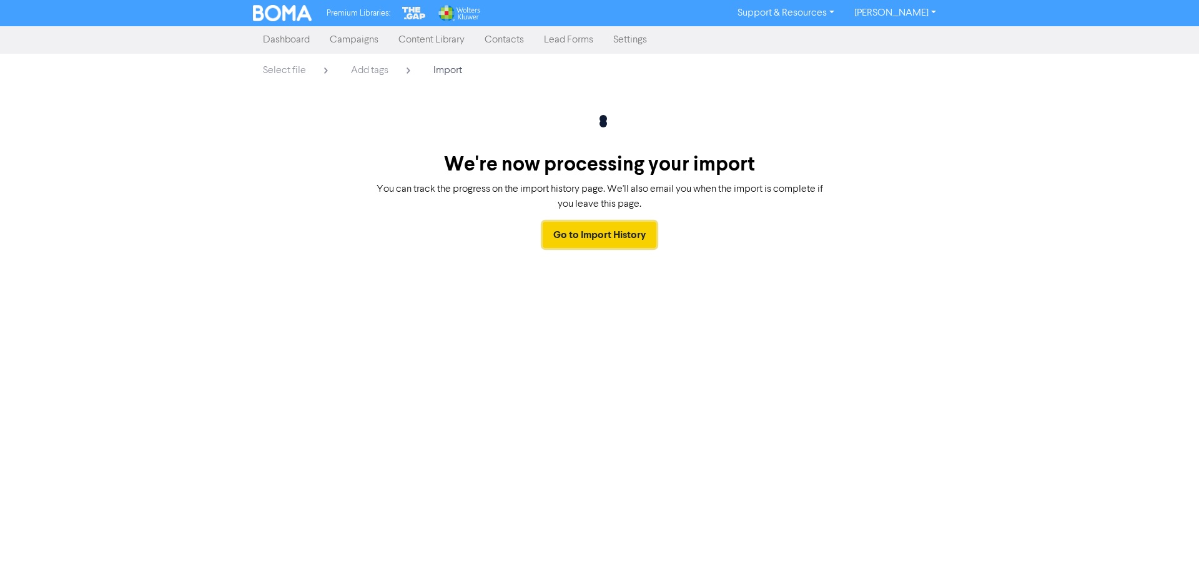
click at [606, 235] on link "Go to Import History" at bounding box center [600, 235] width 114 height 26
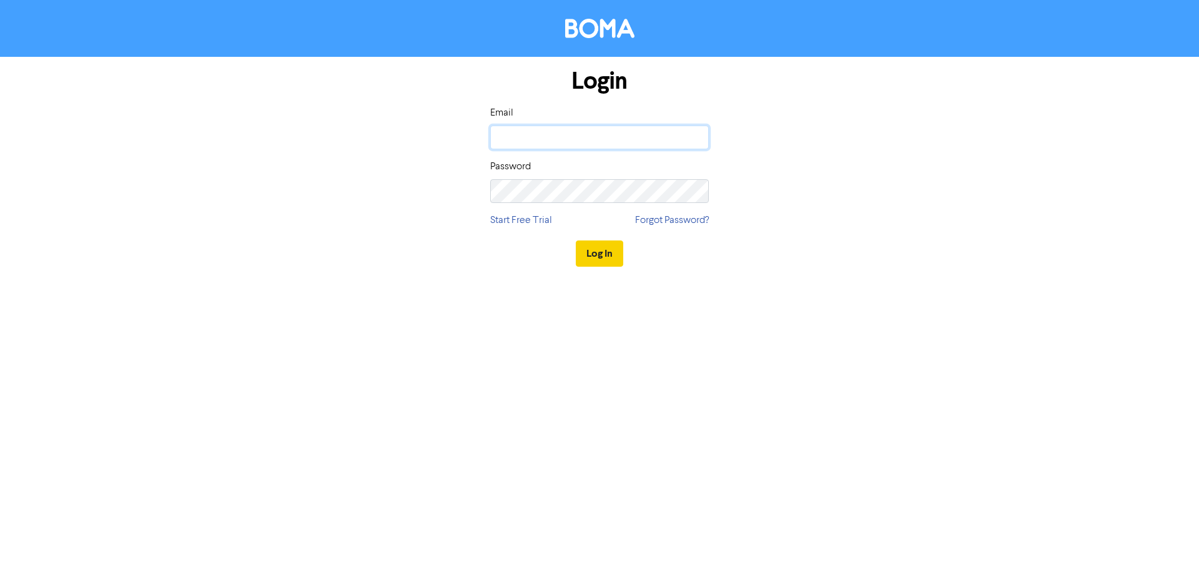
type input "[EMAIL_ADDRESS][DOMAIN_NAME]"
click at [592, 253] on button "Log In" at bounding box center [599, 253] width 47 height 26
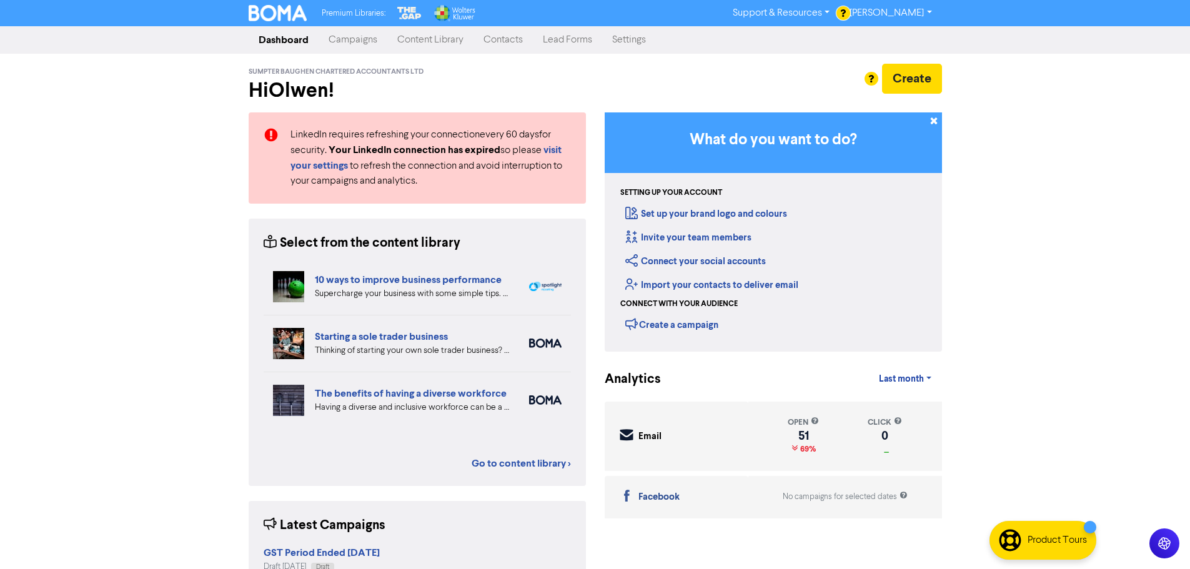
click at [510, 39] on link "Contacts" at bounding box center [502, 39] width 59 height 25
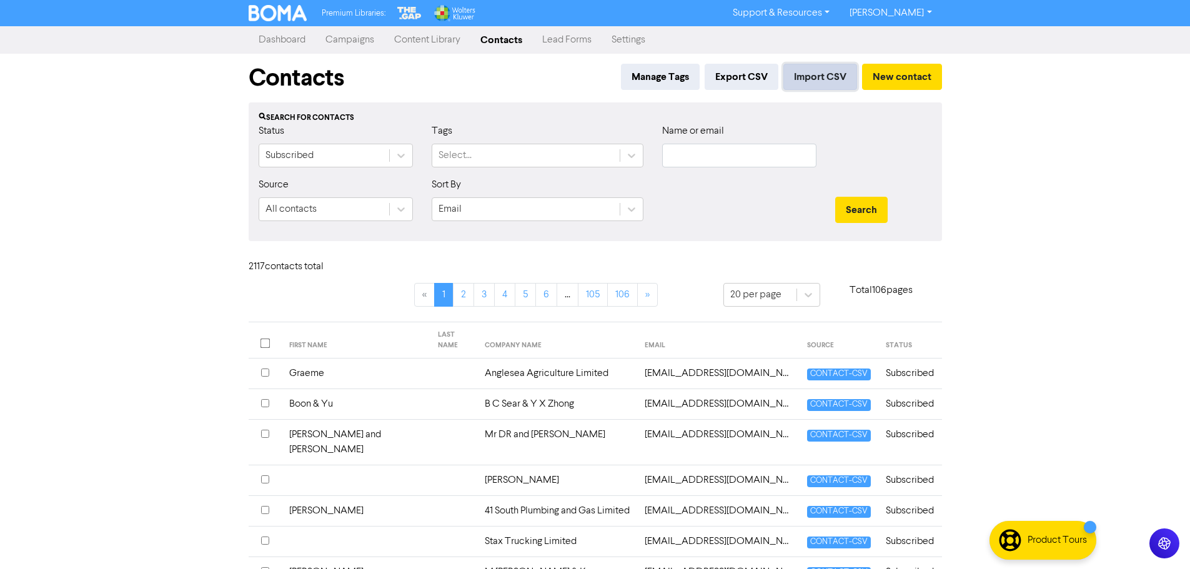
click at [822, 77] on button "Import CSV" at bounding box center [820, 77] width 74 height 26
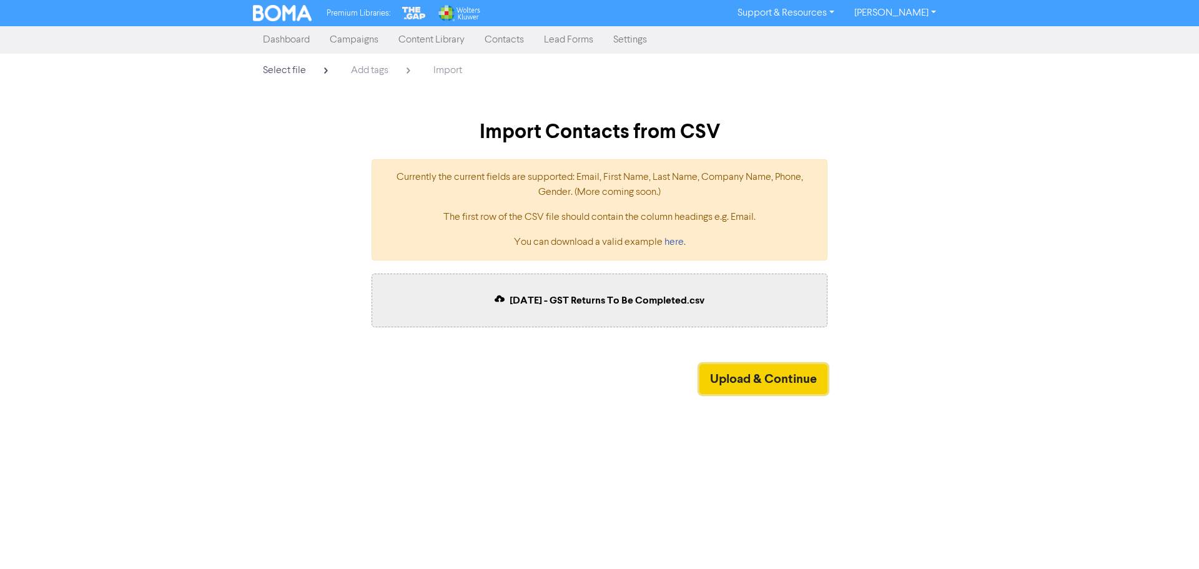
click at [796, 381] on button "Upload & Continue" at bounding box center [763, 379] width 128 height 30
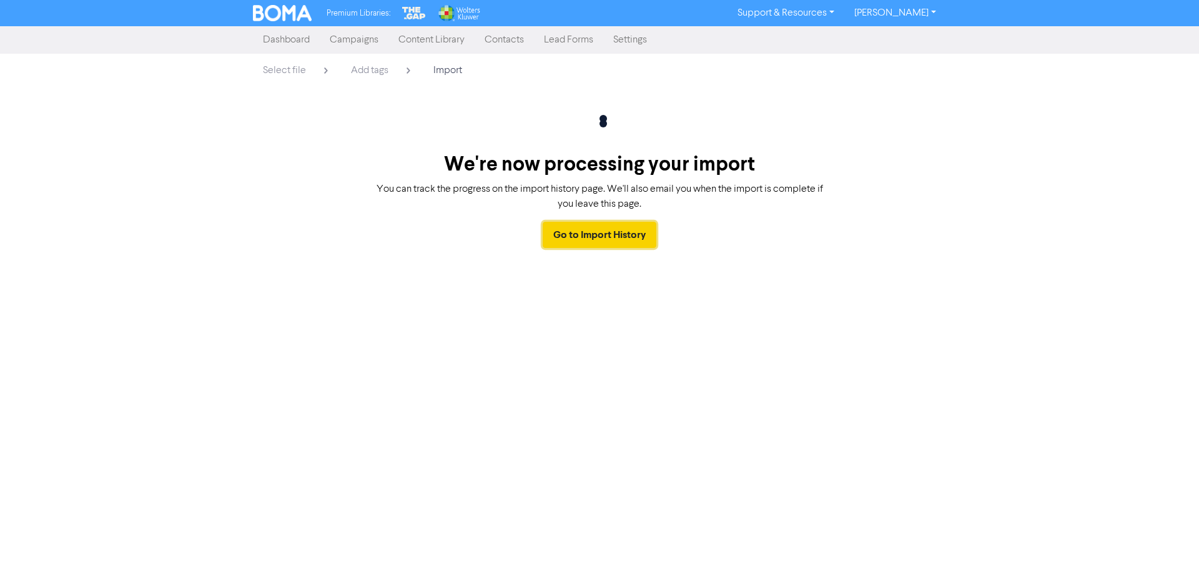
click at [620, 232] on link "Go to Import History" at bounding box center [600, 235] width 114 height 26
